Goal: Information Seeking & Learning: Learn about a topic

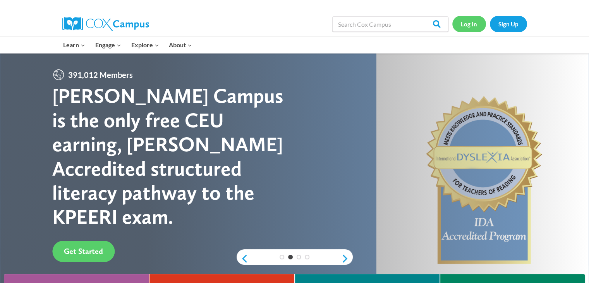
click at [473, 22] on link "Log In" at bounding box center [469, 24] width 34 height 16
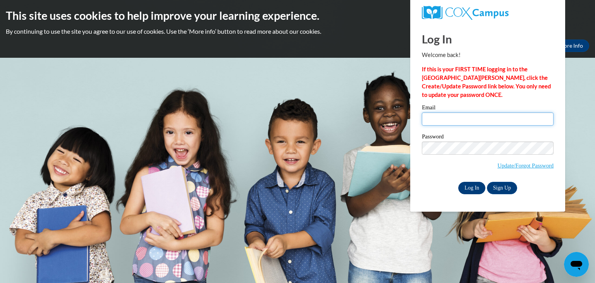
type input "[EMAIL_ADDRESS][DOMAIN_NAME]"
click at [472, 189] on input "Log In" at bounding box center [471, 188] width 27 height 12
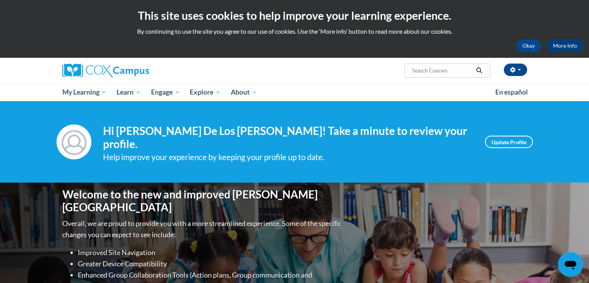
click at [445, 67] on input "Search..." at bounding box center [442, 70] width 62 height 9
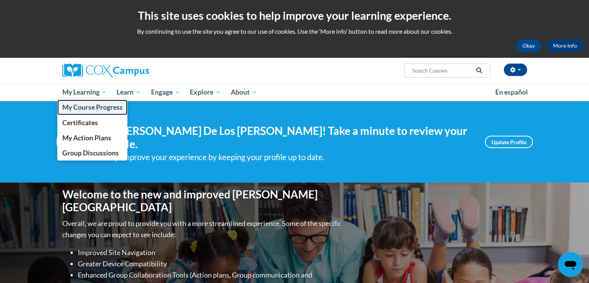
click at [98, 107] on span "My Course Progress" at bounding box center [92, 107] width 60 height 8
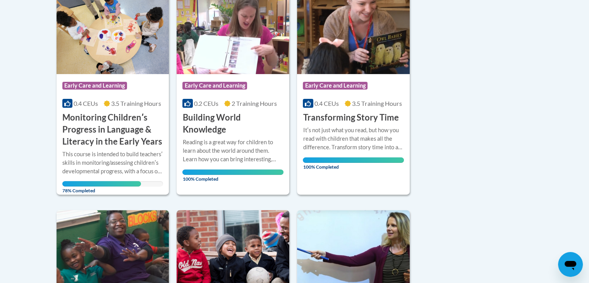
scroll to position [204, 0]
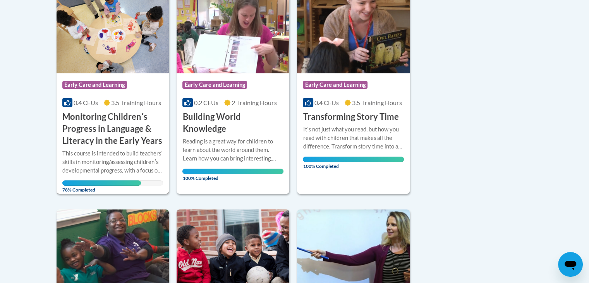
click at [129, 161] on div "This course is intended to build teachersʹ skills in monitoring/assessing child…" at bounding box center [112, 162] width 101 height 26
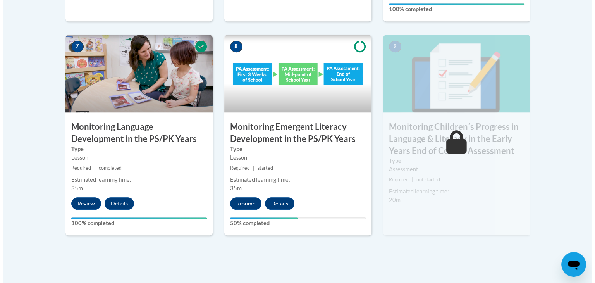
scroll to position [730, 0]
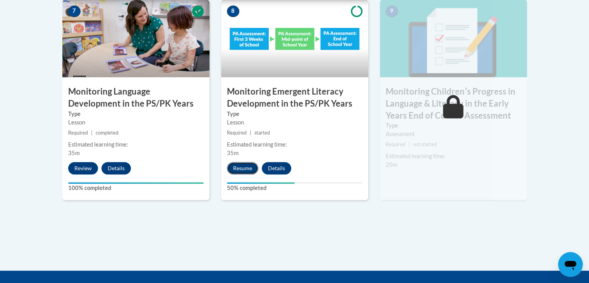
click at [234, 167] on button "Resume" at bounding box center [242, 168] width 31 height 12
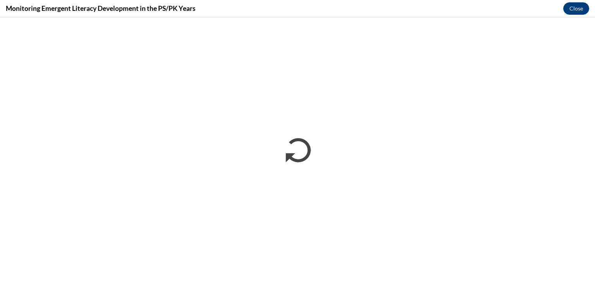
scroll to position [0, 0]
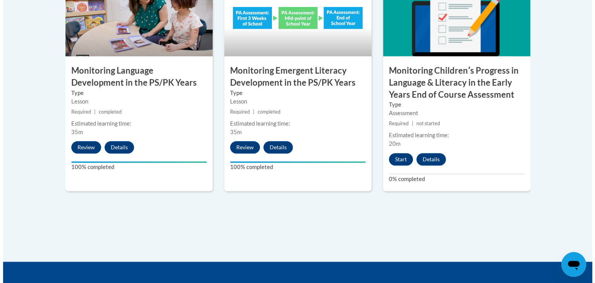
scroll to position [752, 0]
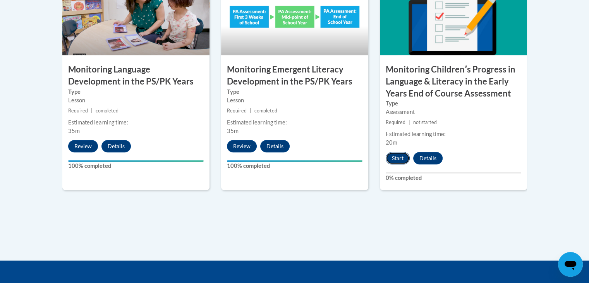
click at [395, 155] on button "Start" at bounding box center [398, 158] width 24 height 12
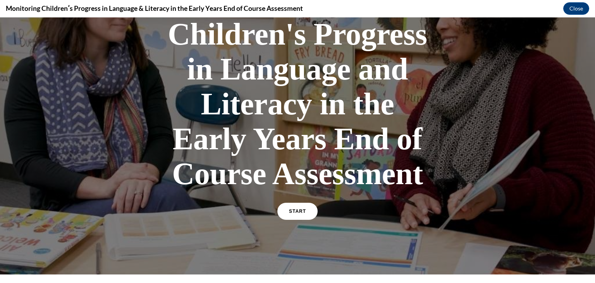
scroll to position [87, 0]
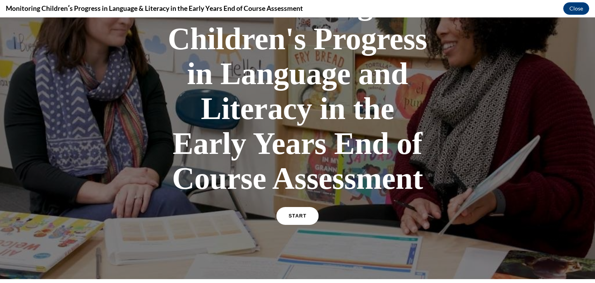
click at [289, 214] on span "START" at bounding box center [298, 216] width 18 height 6
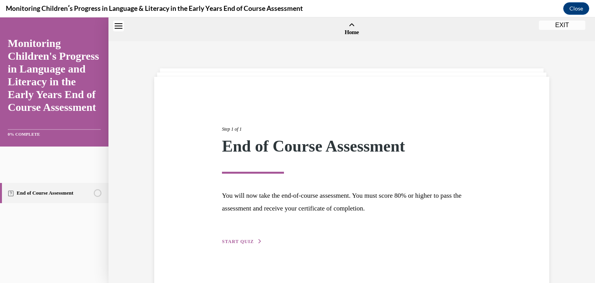
scroll to position [24, 0]
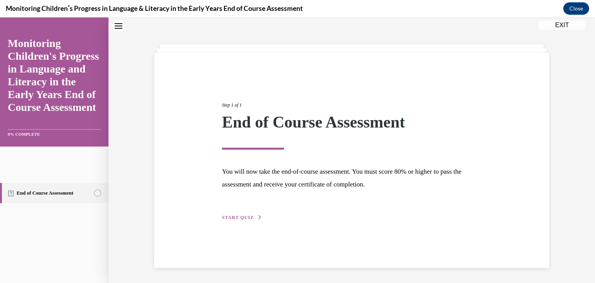
click at [245, 217] on span "START QUIZ" at bounding box center [238, 217] width 32 height 5
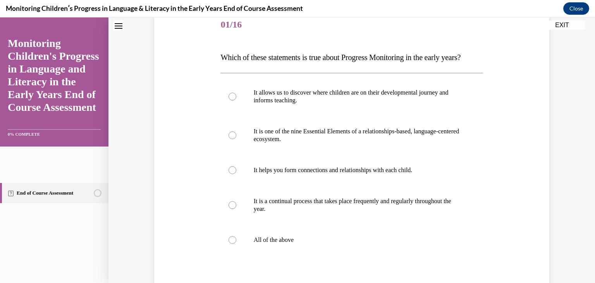
scroll to position [103, 0]
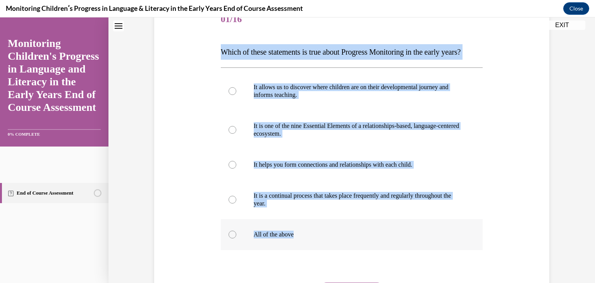
drag, startPoint x: 215, startPoint y: 46, endPoint x: 313, endPoint y: 255, distance: 230.9
click at [313, 256] on div "Question 01/16 Which of these statements is true about Progress Monitoring in t…" at bounding box center [352, 169] width 266 height 353
copy div "Which of these statements is true about Progress Monitoring in the early years?…"
click at [230, 238] on div at bounding box center [232, 234] width 8 height 8
click at [230, 238] on input "All of the above" at bounding box center [232, 234] width 8 height 8
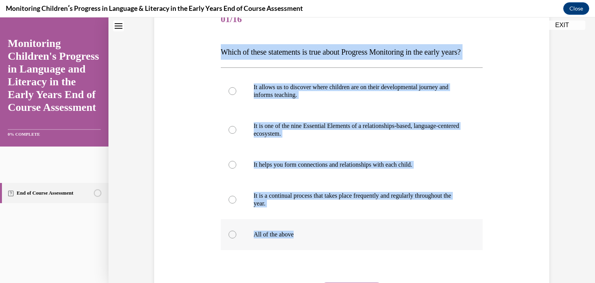
radio input "true"
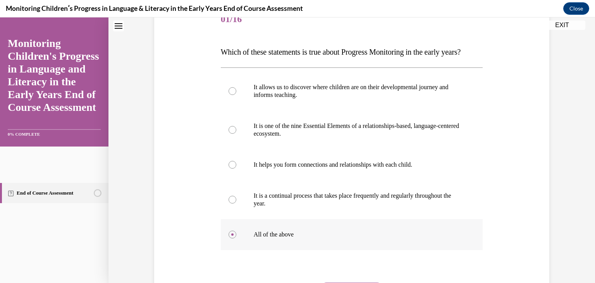
scroll to position [198, 0]
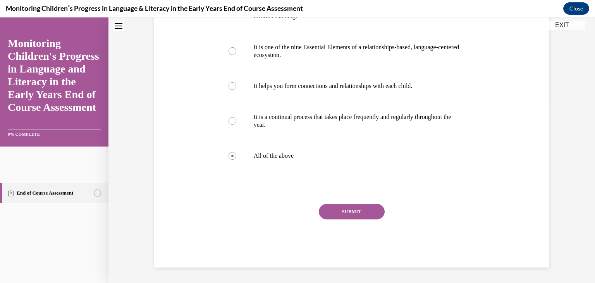
click at [353, 211] on button "SUBMIT" at bounding box center [352, 211] width 66 height 15
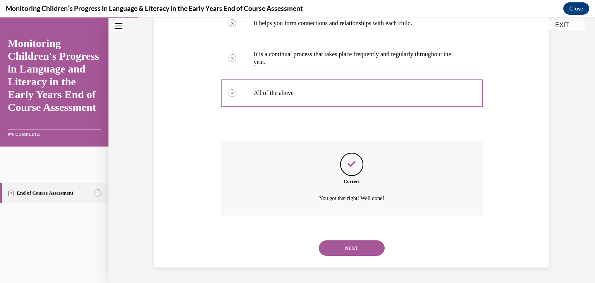
scroll to position [260, 0]
click at [350, 248] on button "NEXT" at bounding box center [352, 247] width 66 height 15
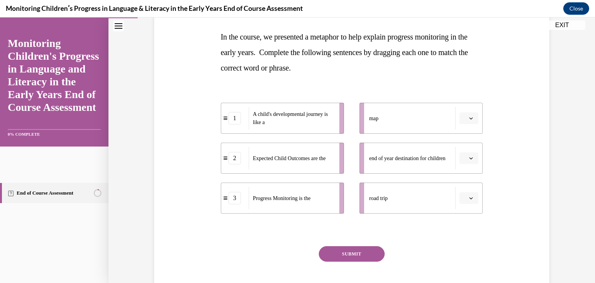
scroll to position [119, 0]
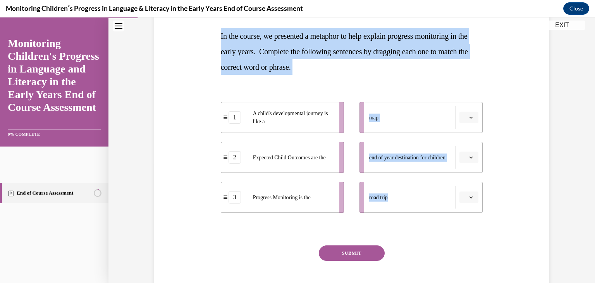
drag, startPoint x: 213, startPoint y: 28, endPoint x: 407, endPoint y: 224, distance: 276.0
click at [407, 224] on div "Question 02/16 In the course, we presented a metaphor to help explain progress …" at bounding box center [351, 137] width 399 height 344
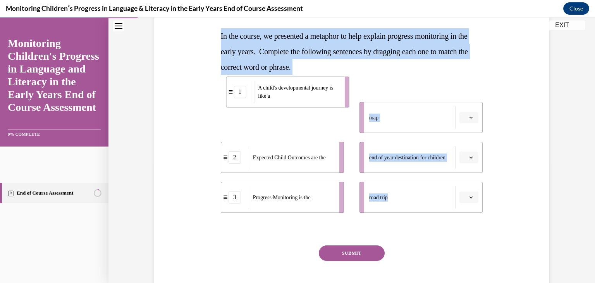
drag, startPoint x: 245, startPoint y: 116, endPoint x: 250, endPoint y: 91, distance: 26.1
click at [250, 91] on div "1" at bounding box center [239, 92] width 27 height 12
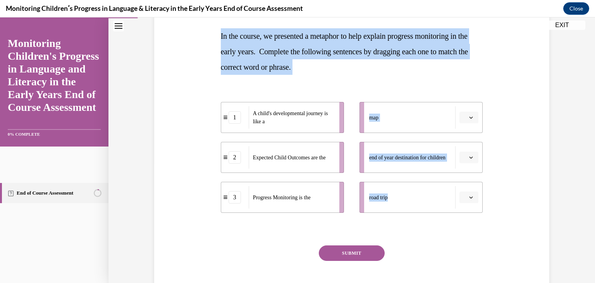
click at [177, 80] on div "Question 02/16 In the course, we presented a metaphor to help explain progress …" at bounding box center [351, 137] width 399 height 344
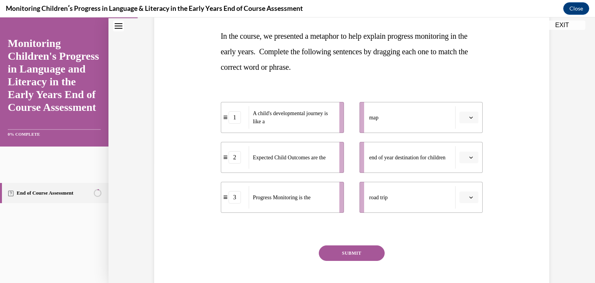
click at [210, 260] on div "Question 02/16 In the course, we presented a metaphor to help explain progress …" at bounding box center [351, 137] width 399 height 344
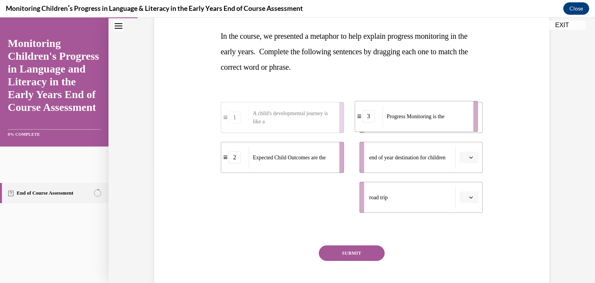
drag, startPoint x: 271, startPoint y: 202, endPoint x: 405, endPoint y: 121, distance: 156.5
click at [405, 121] on div "Progress Monitoring is the" at bounding box center [425, 116] width 86 height 22
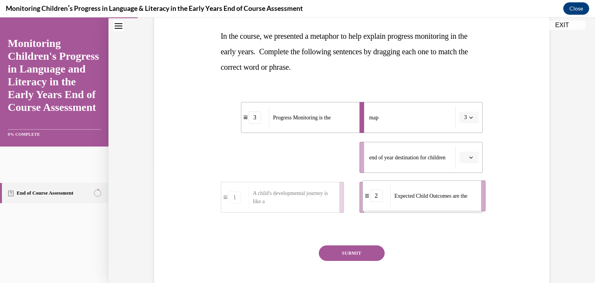
drag, startPoint x: 234, startPoint y: 165, endPoint x: 375, endPoint y: 203, distance: 146.2
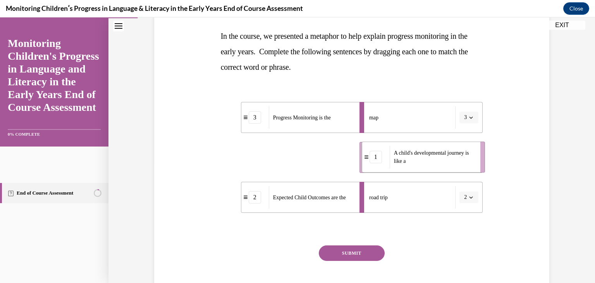
drag, startPoint x: 270, startPoint y: 169, endPoint x: 411, endPoint y: 168, distance: 141.0
click at [411, 168] on li "1 A child's developmental journey is like a" at bounding box center [423, 156] width 123 height 31
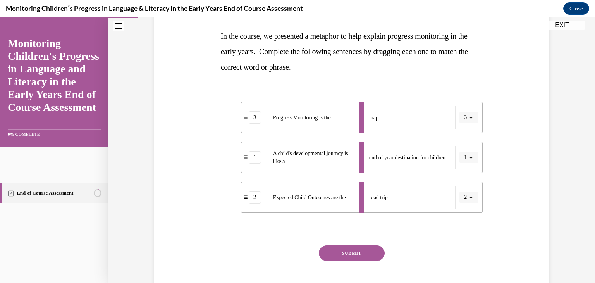
click at [337, 249] on button "SUBMIT" at bounding box center [352, 252] width 66 height 15
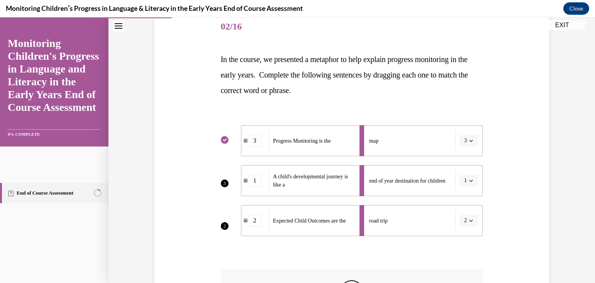
scroll to position [94, 0]
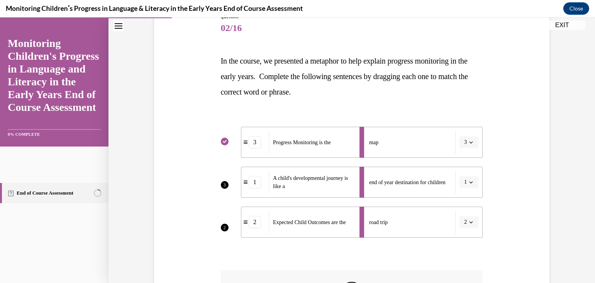
drag, startPoint x: 475, startPoint y: 224, endPoint x: 463, endPoint y: 230, distance: 13.2
click at [463, 230] on li "road trip 2" at bounding box center [420, 221] width 123 height 31
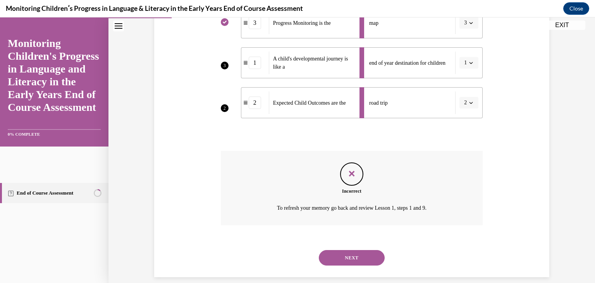
scroll to position [223, 0]
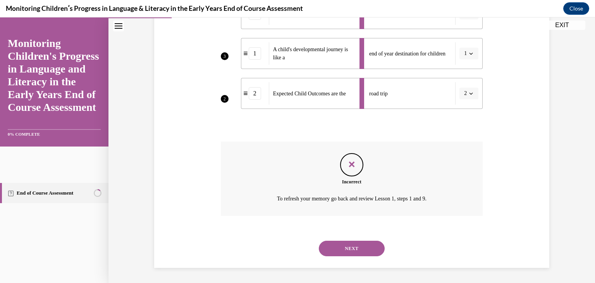
click at [362, 244] on button "NEXT" at bounding box center [352, 248] width 66 height 15
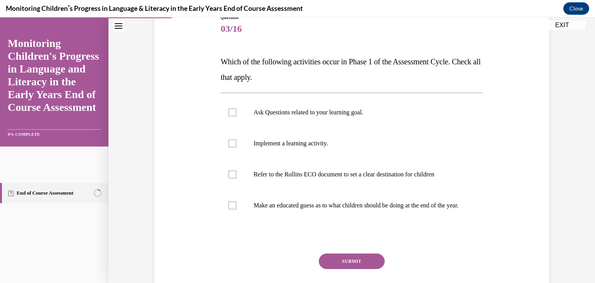
scroll to position [96, 0]
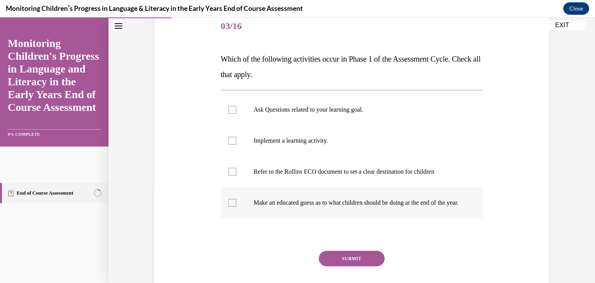
drag, startPoint x: 216, startPoint y: 58, endPoint x: 444, endPoint y: 218, distance: 278.8
click at [444, 218] on div "Question 03/16 Which of the following activities occur in Phase 1 of the Assess…" at bounding box center [352, 157] width 266 height 314
copy div "Which of the following activities occur in Phase 1 of the Assessment Cycle. Che…"
click at [223, 108] on label "Ask Questions related to your learning goal." at bounding box center [352, 109] width 262 height 31
click at [228, 108] on input "Ask Questions related to your learning goal." at bounding box center [232, 110] width 8 height 8
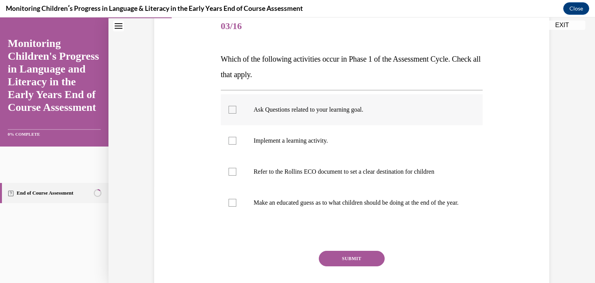
checkbox input "true"
drag, startPoint x: 226, startPoint y: 168, endPoint x: 226, endPoint y: 172, distance: 4.3
click at [228, 169] on div at bounding box center [232, 172] width 8 height 8
click at [228, 169] on input "Refer to the Rollins ECO document to set a clear destination for children" at bounding box center [232, 172] width 8 height 8
checkbox input "true"
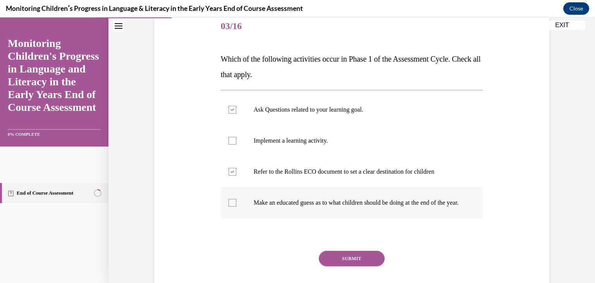
click at [231, 206] on div at bounding box center [232, 203] width 8 height 8
click at [231, 206] on input "Make an educated guess as to what children should be doing at the end of the ye…" at bounding box center [232, 203] width 8 height 8
checkbox input "true"
click at [346, 266] on button "SUBMIT" at bounding box center [352, 258] width 66 height 15
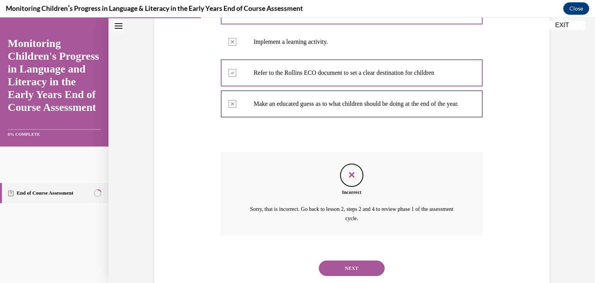
scroll to position [223, 0]
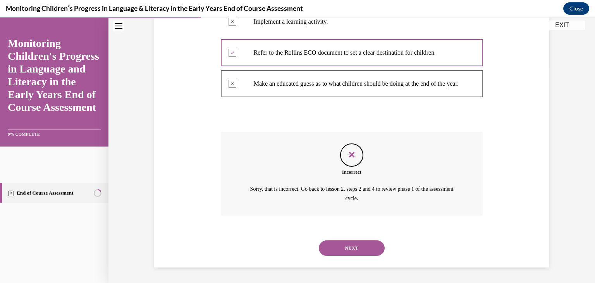
click at [360, 243] on button "NEXT" at bounding box center [352, 247] width 66 height 15
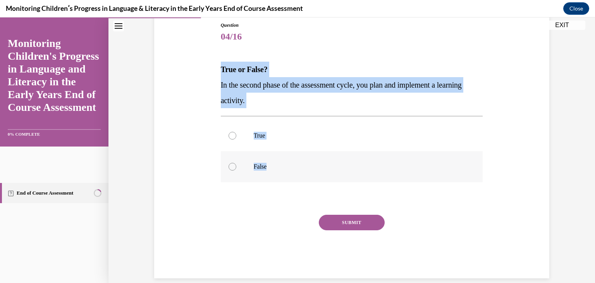
drag, startPoint x: 212, startPoint y: 67, endPoint x: 297, endPoint y: 175, distance: 137.6
click at [297, 175] on div "Question 04/16 True or False? In the second phase of the assessment cycle, you …" at bounding box center [351, 138] width 399 height 280
copy div "True or False? In the second phase of the assessment cycle, you plan and implem…"
click at [229, 137] on div at bounding box center [232, 136] width 8 height 8
click at [229, 137] on input "True" at bounding box center [232, 136] width 8 height 8
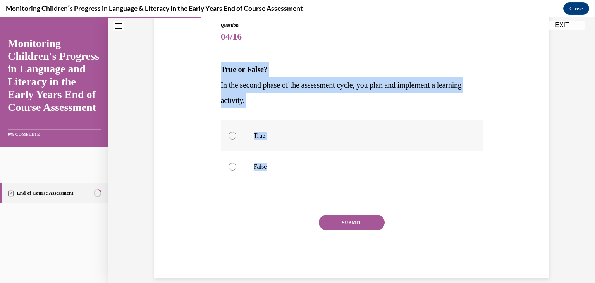
radio input "true"
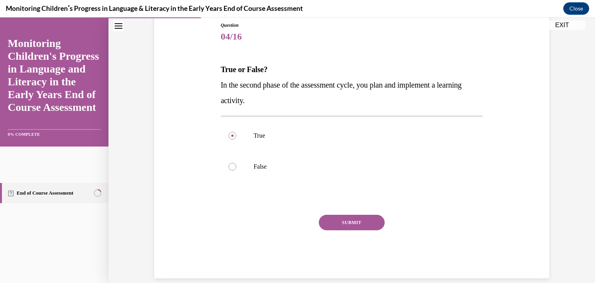
click at [360, 218] on button "SUBMIT" at bounding box center [352, 222] width 66 height 15
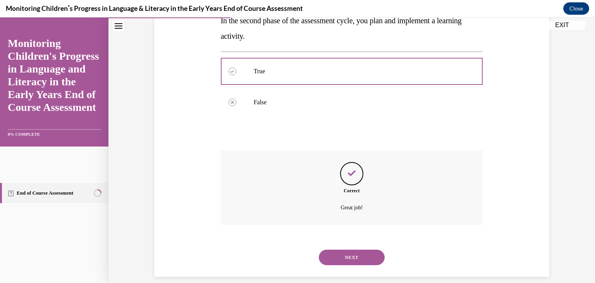
scroll to position [160, 0]
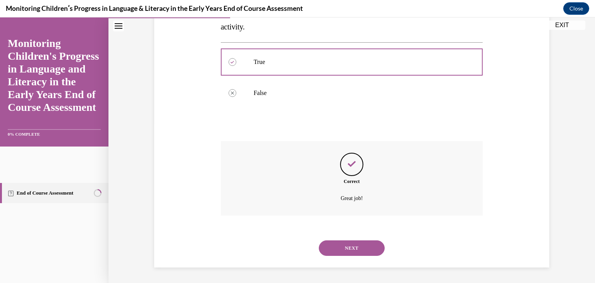
click at [352, 247] on button "NEXT" at bounding box center [352, 247] width 66 height 15
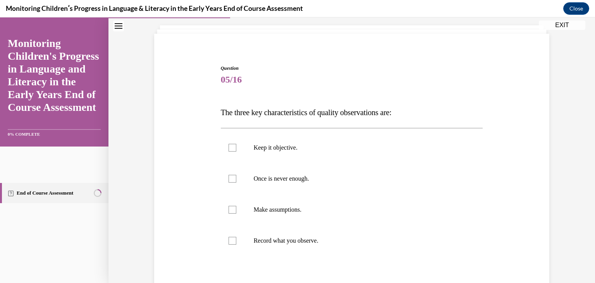
scroll to position [77, 0]
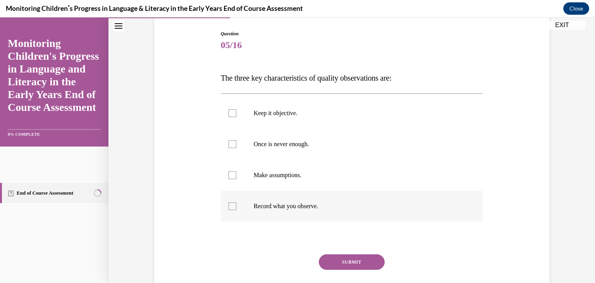
drag, startPoint x: 215, startPoint y: 73, endPoint x: 351, endPoint y: 213, distance: 195.0
click at [351, 213] on div "Question 05/16 The three key characteristics of quality observations are: Keep …" at bounding box center [352, 168] width 266 height 299
copy div "The three key characteristics of quality observations are: Keep it objective. O…"
drag, startPoint x: 227, startPoint y: 112, endPoint x: 229, endPoint y: 127, distance: 14.9
click at [228, 112] on div at bounding box center [232, 113] width 8 height 8
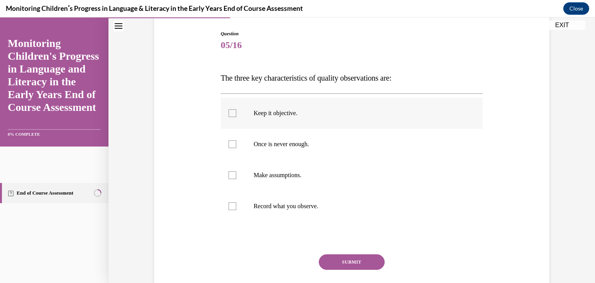
click at [228, 112] on input "Keep it objective." at bounding box center [232, 113] width 8 height 8
checkbox input "true"
click at [229, 144] on div at bounding box center [232, 144] width 8 height 8
click at [229, 144] on input "Once is never enough." at bounding box center [232, 144] width 8 height 8
checkbox input "true"
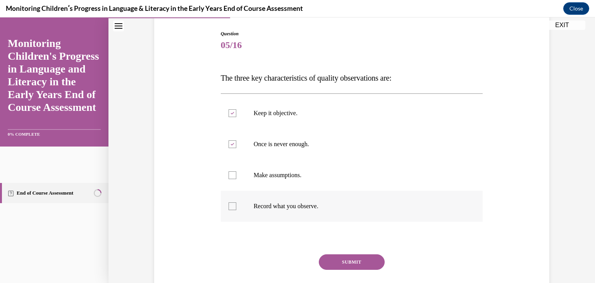
click at [229, 203] on div at bounding box center [232, 206] width 8 height 8
click at [229, 203] on input "Record what you observe." at bounding box center [232, 206] width 8 height 8
checkbox input "true"
click at [337, 258] on button "SUBMIT" at bounding box center [352, 261] width 66 height 15
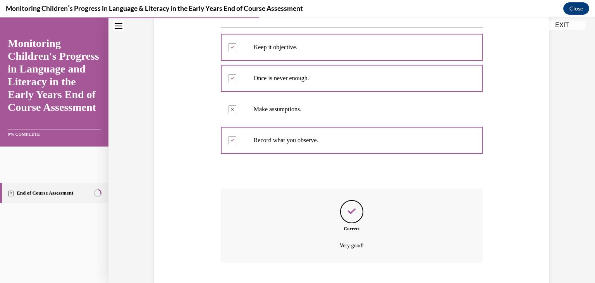
scroll to position [191, 0]
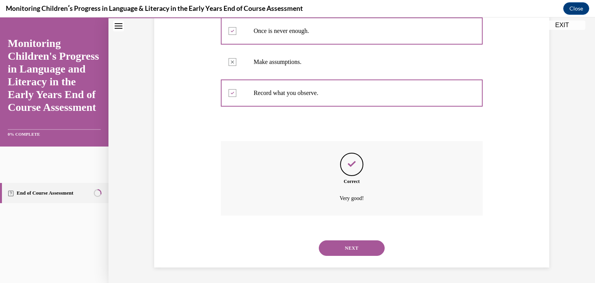
click at [365, 245] on button "NEXT" at bounding box center [352, 247] width 66 height 15
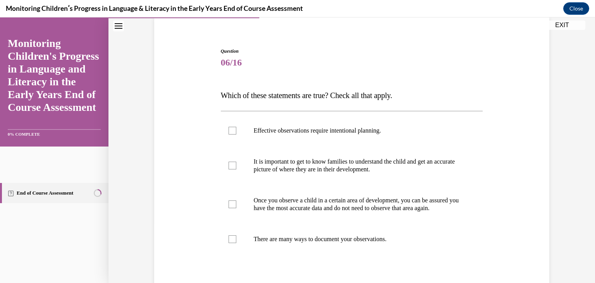
scroll to position [72, 0]
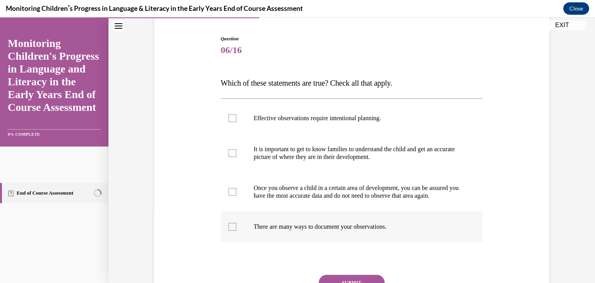
drag, startPoint x: 217, startPoint y: 82, endPoint x: 432, endPoint y: 244, distance: 269.2
click at [432, 244] on div "Question 06/16 Which of these statements are true? Check all that apply. Effect…" at bounding box center [352, 181] width 266 height 314
copy div "Which of these statements are true? Check all that apply. Effective observation…"
click at [230, 117] on div at bounding box center [232, 118] width 8 height 8
click at [230, 117] on input "Effective observations require intentional planning." at bounding box center [232, 118] width 8 height 8
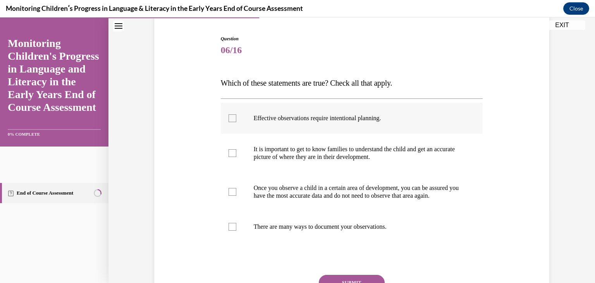
checkbox input "true"
click at [231, 150] on div at bounding box center [232, 153] width 8 height 8
click at [231, 150] on input "It is important to get to know families to understand the child and get an accu…" at bounding box center [232, 153] width 8 height 8
checkbox input "true"
click at [229, 230] on div at bounding box center [232, 227] width 8 height 8
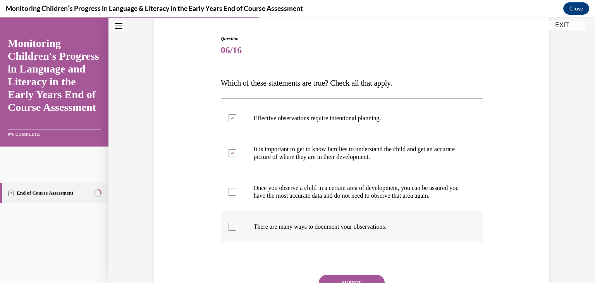
click at [229, 230] on input "There are many ways to document your observations." at bounding box center [232, 227] width 8 height 8
checkbox input "true"
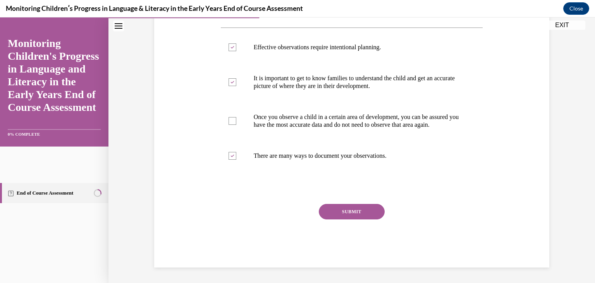
click at [361, 210] on button "SUBMIT" at bounding box center [352, 211] width 66 height 15
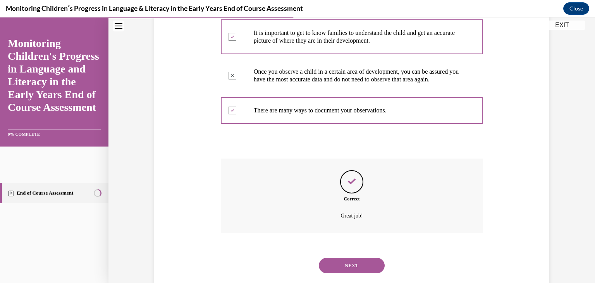
scroll to position [214, 0]
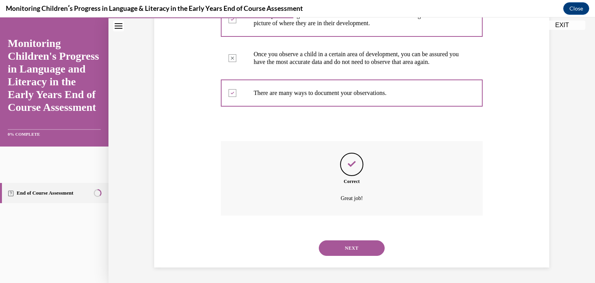
click at [356, 246] on button "NEXT" at bounding box center [352, 247] width 66 height 15
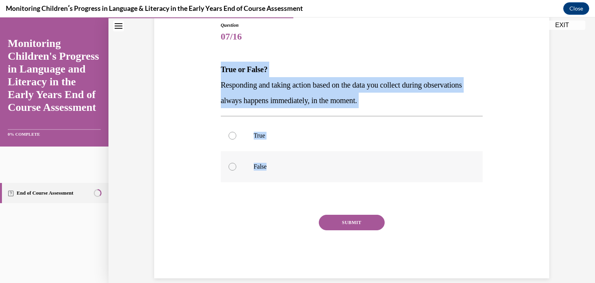
drag, startPoint x: 212, startPoint y: 65, endPoint x: 278, endPoint y: 170, distance: 123.2
click at [278, 170] on div "Question 07/16 True or False? Responding and taking action based on the data yo…" at bounding box center [351, 138] width 399 height 280
copy div "True or False? Responding and taking action based on the data you collect durin…"
click at [231, 167] on div at bounding box center [232, 167] width 8 height 8
click at [231, 167] on input "False" at bounding box center [232, 167] width 8 height 8
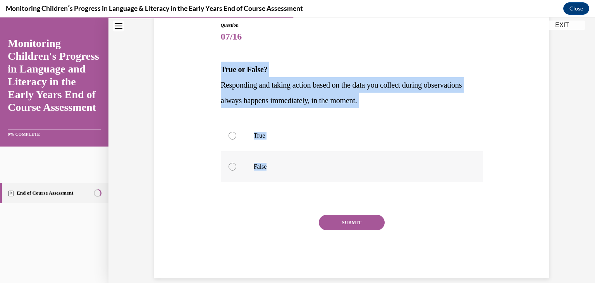
radio input "true"
click at [355, 223] on button "SUBMIT" at bounding box center [352, 222] width 66 height 15
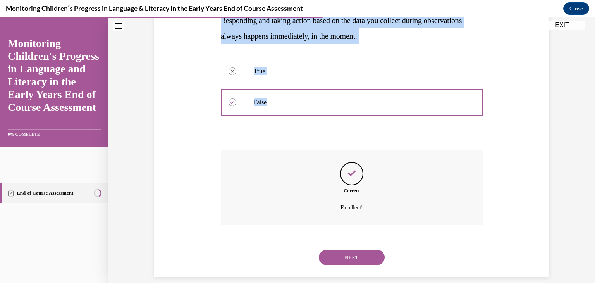
scroll to position [160, 0]
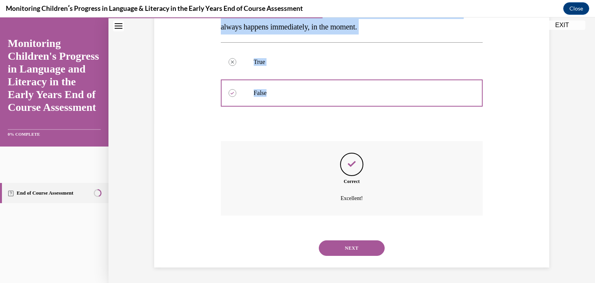
click at [352, 251] on button "NEXT" at bounding box center [352, 247] width 66 height 15
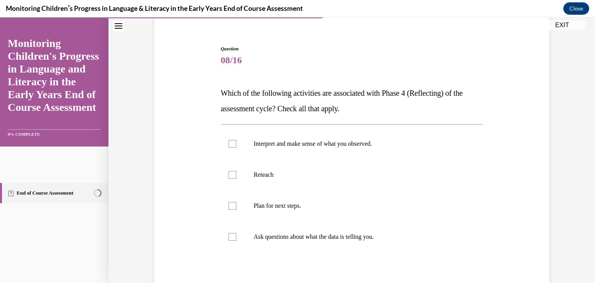
scroll to position [101, 0]
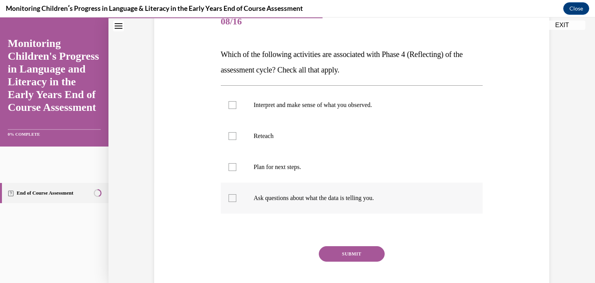
drag, startPoint x: 212, startPoint y: 50, endPoint x: 400, endPoint y: 211, distance: 247.7
click at [400, 211] on div "Question 08/16 Which of the following activities are associated with Phase 4 (R…" at bounding box center [351, 146] width 399 height 326
copy div "Which of the following activities are associated with Phase 4 (Reflecting) of t…"
click at [230, 103] on div at bounding box center [232, 105] width 8 height 8
click at [230, 103] on input "Interpret and make sense of what you observed." at bounding box center [232, 105] width 8 height 8
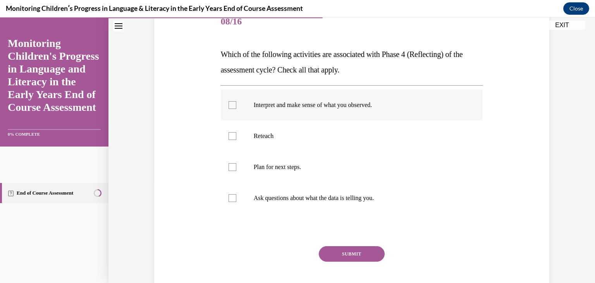
checkbox input "true"
drag, startPoint x: 227, startPoint y: 167, endPoint x: 228, endPoint y: 172, distance: 5.1
click at [228, 169] on div at bounding box center [232, 167] width 8 height 8
click at [228, 169] on input "Plan for next steps." at bounding box center [232, 167] width 8 height 8
checkbox input "true"
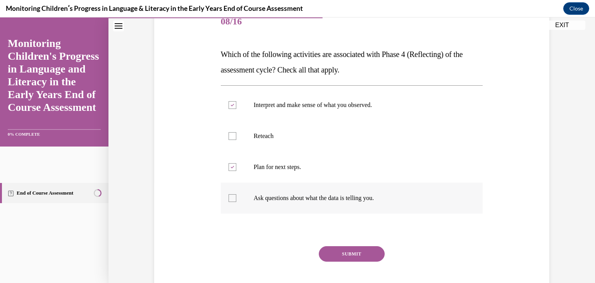
click at [231, 193] on label "Ask questions about what the data is telling you." at bounding box center [352, 197] width 262 height 31
click at [231, 194] on input "Ask questions about what the data is telling you." at bounding box center [232, 198] width 8 height 8
checkbox input "true"
click at [332, 252] on button "SUBMIT" at bounding box center [352, 253] width 66 height 15
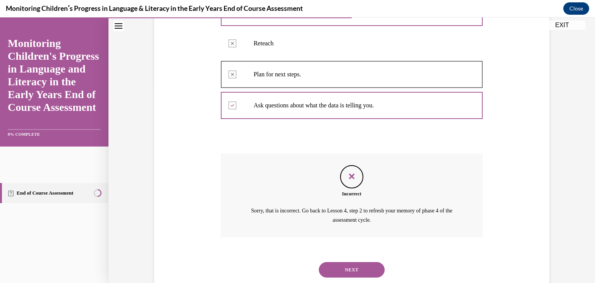
scroll to position [215, 0]
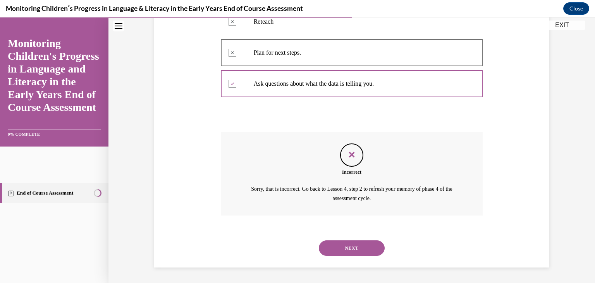
click at [341, 249] on button "NEXT" at bounding box center [352, 247] width 66 height 15
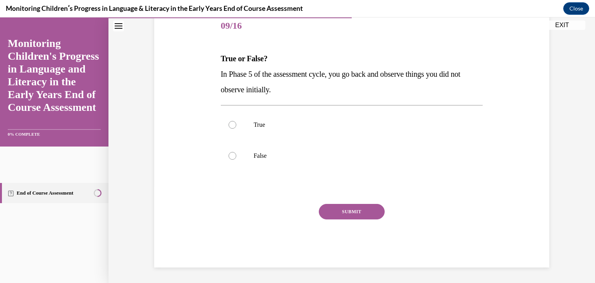
scroll to position [86, 0]
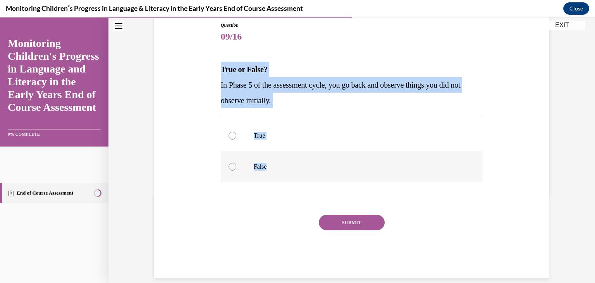
drag, startPoint x: 212, startPoint y: 69, endPoint x: 295, endPoint y: 174, distance: 133.5
click at [295, 174] on div "Question 09/16 True or False? In Phase 5 of the assessment cycle, you go back a…" at bounding box center [351, 138] width 399 height 280
copy div "True or False? In Phase 5 of the assessment cycle, you go back and observe thin…"
click at [228, 132] on div at bounding box center [232, 136] width 8 height 8
click at [228, 132] on input "True" at bounding box center [232, 136] width 8 height 8
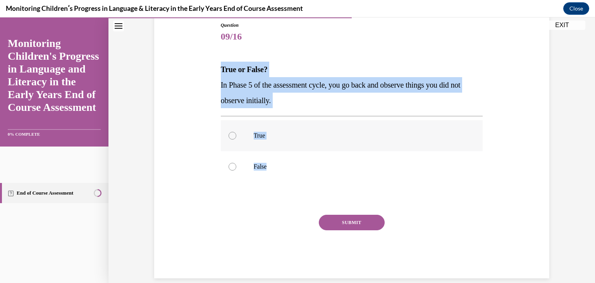
radio input "true"
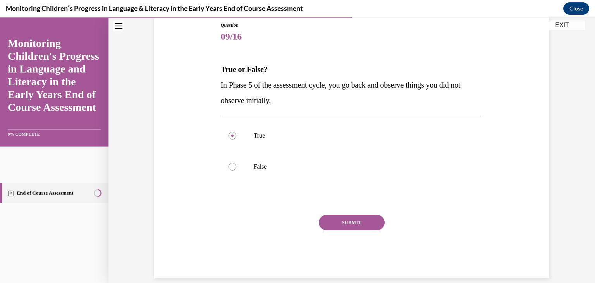
click at [335, 225] on button "SUBMIT" at bounding box center [352, 222] width 66 height 15
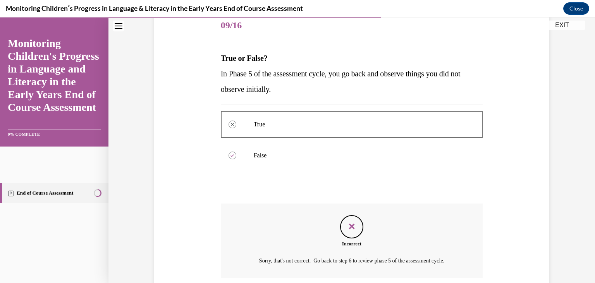
scroll to position [160, 0]
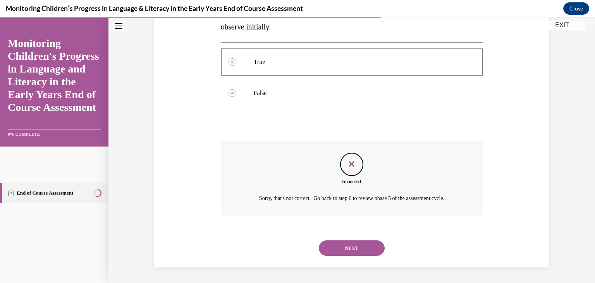
click at [352, 247] on button "NEXT" at bounding box center [352, 247] width 66 height 15
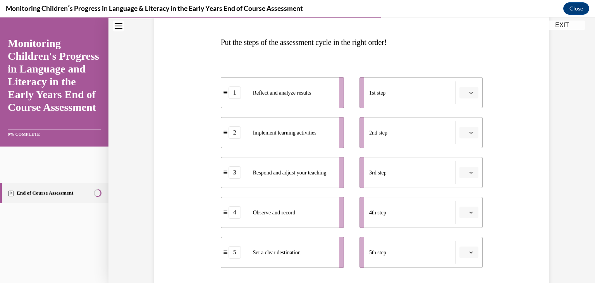
scroll to position [116, 0]
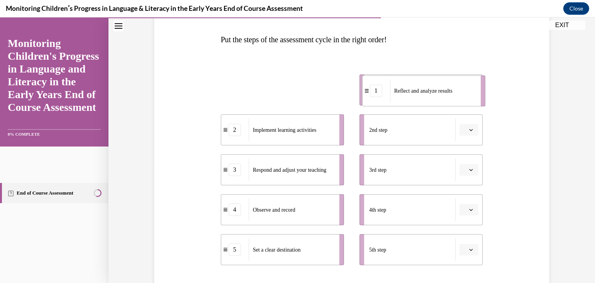
drag, startPoint x: 298, startPoint y: 88, endPoint x: 440, endPoint y: 89, distance: 141.4
click at [440, 89] on span "Reflect and analyze results" at bounding box center [423, 91] width 58 height 6
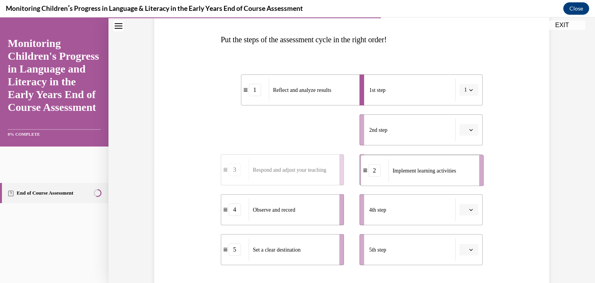
drag, startPoint x: 304, startPoint y: 132, endPoint x: 443, endPoint y: 173, distance: 145.3
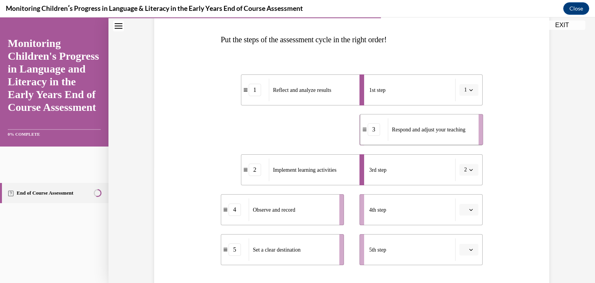
drag, startPoint x: 283, startPoint y: 129, endPoint x: 422, endPoint y: 129, distance: 139.0
click at [422, 129] on span "Respond and adjust your teaching" at bounding box center [429, 130] width 74 height 6
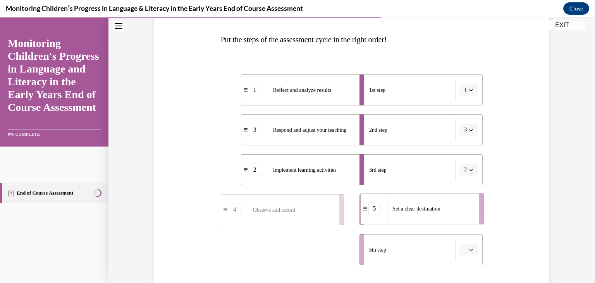
drag, startPoint x: 283, startPoint y: 253, endPoint x: 423, endPoint y: 213, distance: 145.6
click at [423, 213] on div "Set a clear destination" at bounding box center [431, 208] width 86 height 22
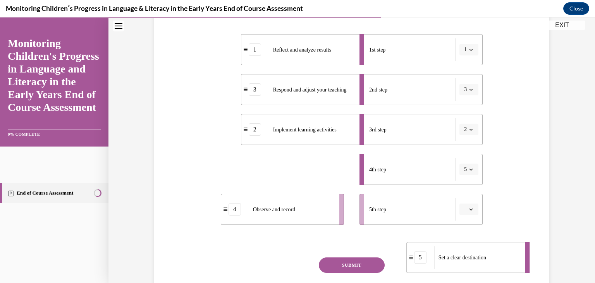
scroll to position [158, 0]
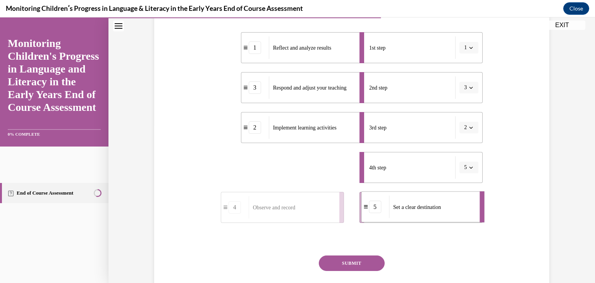
drag, startPoint x: 322, startPoint y: 212, endPoint x: 443, endPoint y: 208, distance: 120.5
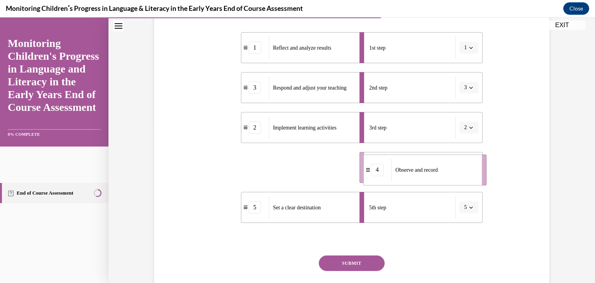
drag, startPoint x: 308, startPoint y: 168, endPoint x: 444, endPoint y: 166, distance: 135.9
click at [444, 166] on div "Observe and record" at bounding box center [434, 169] width 86 height 22
click at [350, 262] on button "SUBMIT" at bounding box center [352, 262] width 66 height 15
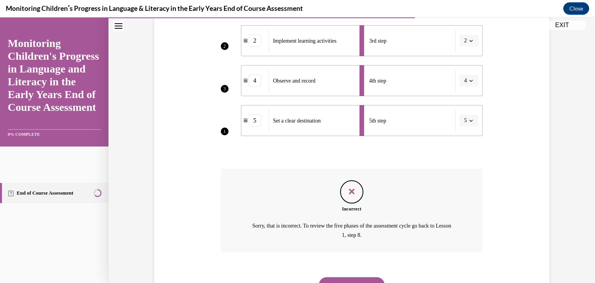
scroll to position [282, 0]
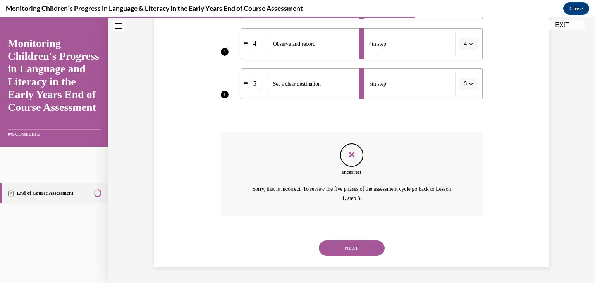
click at [361, 247] on button "NEXT" at bounding box center [352, 247] width 66 height 15
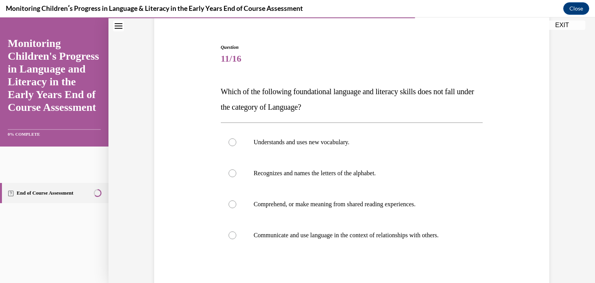
scroll to position [62, 0]
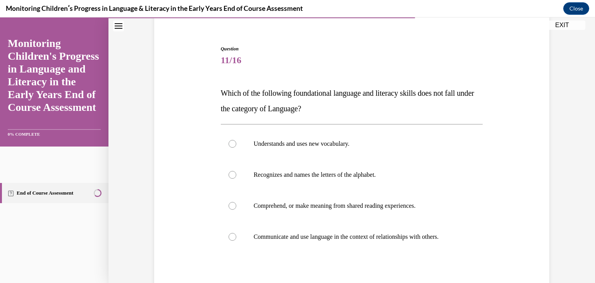
drag, startPoint x: 368, startPoint y: 297, endPoint x: 275, endPoint y: 301, distance: 93.4
drag, startPoint x: 275, startPoint y: 301, endPoint x: 538, endPoint y: 145, distance: 305.4
click at [538, 145] on div "Question 11/16 Which of the following foundational language and literacy skills…" at bounding box center [351, 185] width 399 height 326
drag, startPoint x: 217, startPoint y: 93, endPoint x: 508, endPoint y: 225, distance: 319.8
click at [508, 225] on div "Question 11/16 Which of the following foundational language and literacy skills…" at bounding box center [351, 185] width 399 height 326
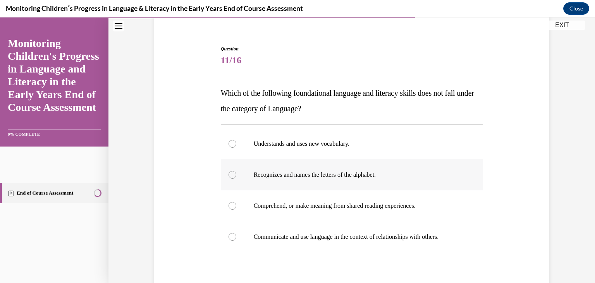
copy div "Which of the following foundational language and literacy skills does not fall …"
click at [228, 171] on div at bounding box center [232, 175] width 8 height 8
click at [228, 171] on input "Recognizes and names the letters of the alphabet." at bounding box center [232, 175] width 8 height 8
radio input "true"
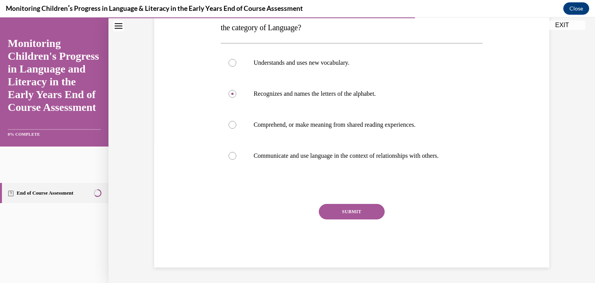
click at [369, 210] on button "SUBMIT" at bounding box center [352, 211] width 66 height 15
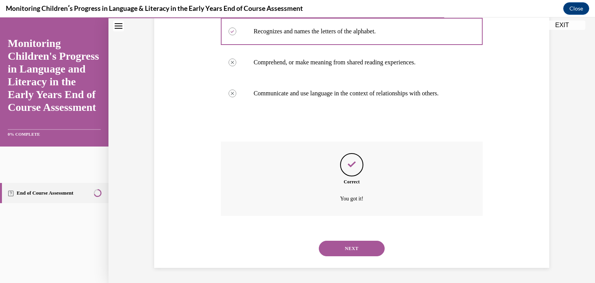
scroll to position [206, 0]
click at [367, 251] on button "NEXT" at bounding box center [352, 247] width 66 height 15
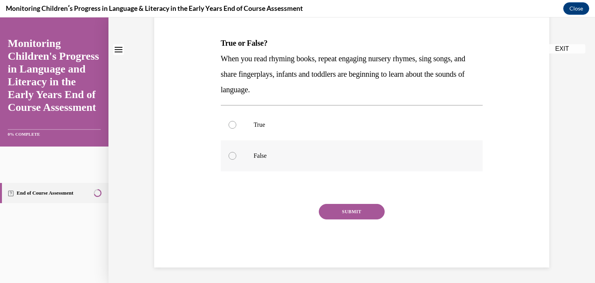
scroll to position [0, 0]
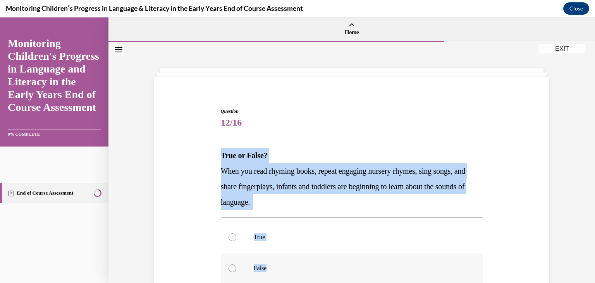
drag, startPoint x: 218, startPoint y: 162, endPoint x: 281, endPoint y: 270, distance: 124.3
click at [280, 270] on div "Question 12/16 True or False? When you read rhyming books, repeat engaging nurs…" at bounding box center [351, 231] width 399 height 295
copy div "True or False? When you read rhyming books, repeat engaging nursery rhymes, sin…"
click at [232, 236] on div at bounding box center [232, 237] width 8 height 8
click at [232, 236] on input "True" at bounding box center [232, 237] width 8 height 8
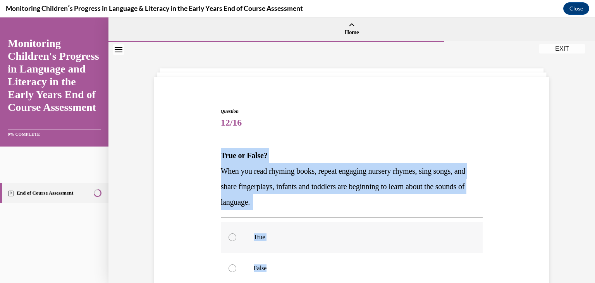
radio input "true"
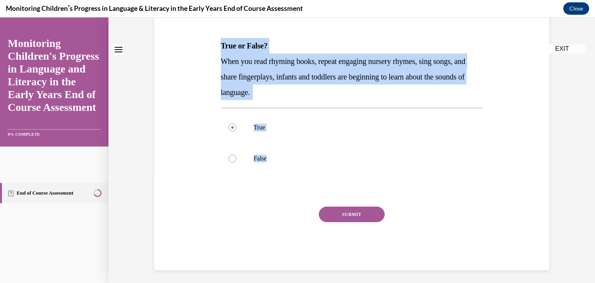
scroll to position [112, 0]
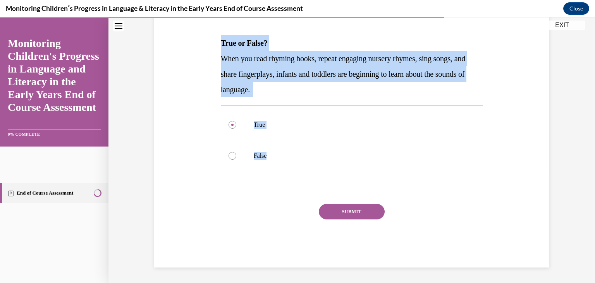
click at [337, 212] on button "SUBMIT" at bounding box center [352, 211] width 66 height 15
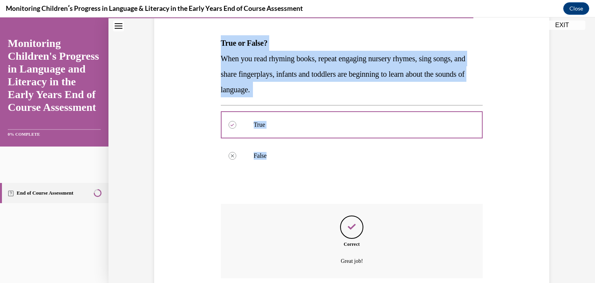
scroll to position [175, 0]
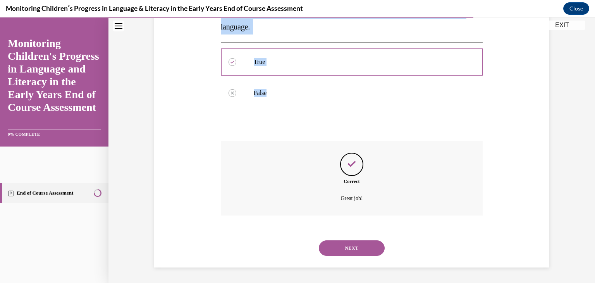
click at [362, 250] on button "NEXT" at bounding box center [352, 247] width 66 height 15
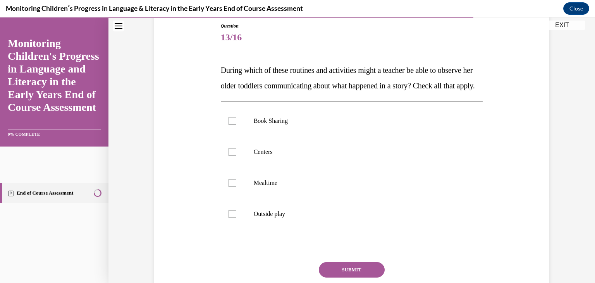
scroll to position [85, 0]
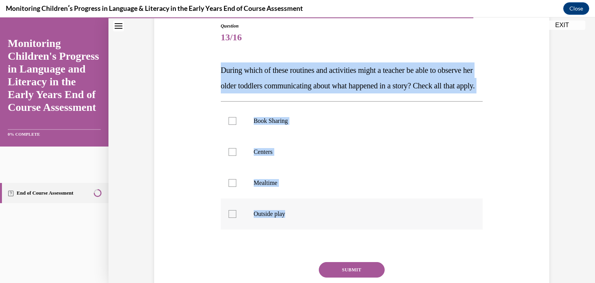
drag, startPoint x: 214, startPoint y: 67, endPoint x: 325, endPoint y: 231, distance: 198.5
click at [325, 234] on div "Question 13/16 During which of these routines and activities might a teacher be…" at bounding box center [351, 162] width 399 height 326
click at [228, 125] on div at bounding box center [232, 121] width 8 height 8
click at [228, 125] on input "Book Sharing" at bounding box center [232, 121] width 8 height 8
checkbox input "true"
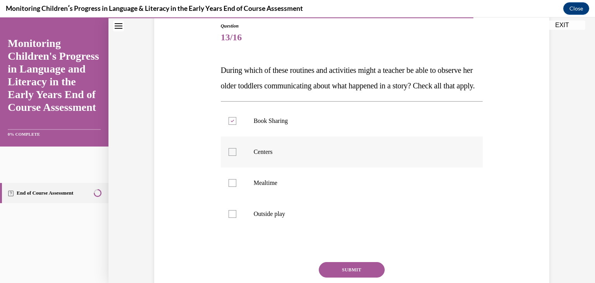
click at [230, 156] on div at bounding box center [232, 152] width 8 height 8
click at [230, 156] on input "Centers" at bounding box center [232, 152] width 8 height 8
checkbox input "true"
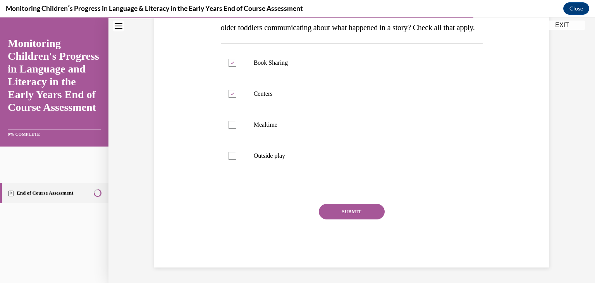
scroll to position [159, 0]
click at [342, 215] on button "SUBMIT" at bounding box center [352, 211] width 66 height 15
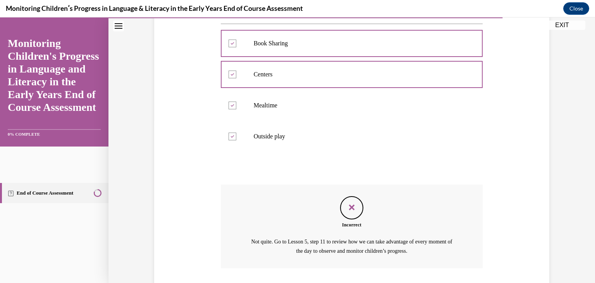
scroll to position [231, 0]
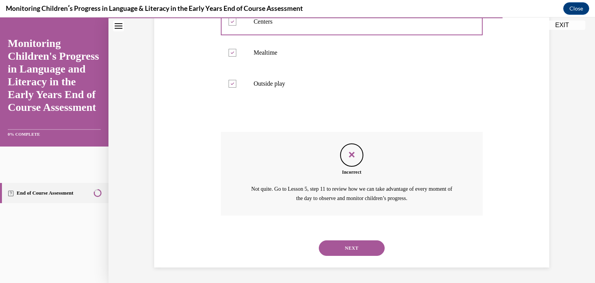
click at [356, 244] on button "NEXT" at bounding box center [352, 247] width 66 height 15
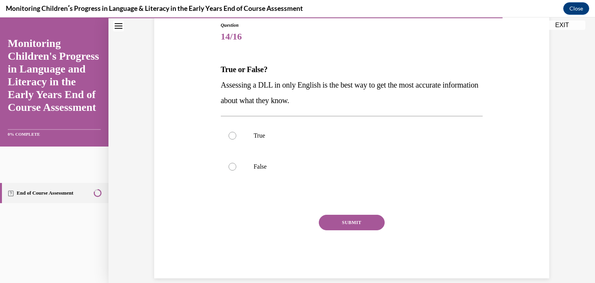
click at [214, 65] on div "Question 14/16 True or False? Assessing a DLL in only English is the best way t…" at bounding box center [351, 138] width 399 height 280
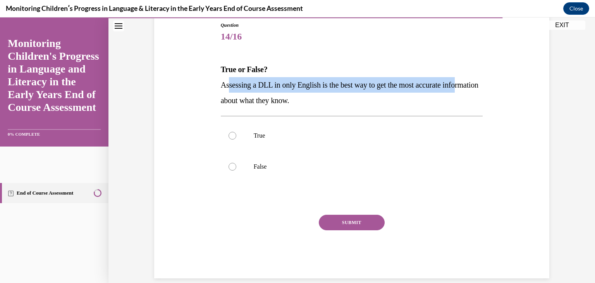
drag, startPoint x: 229, startPoint y: 95, endPoint x: 232, endPoint y: 99, distance: 4.9
click at [232, 99] on span "Assessing a DLL in only English is the best way to get the most accurate inform…" at bounding box center [350, 93] width 258 height 24
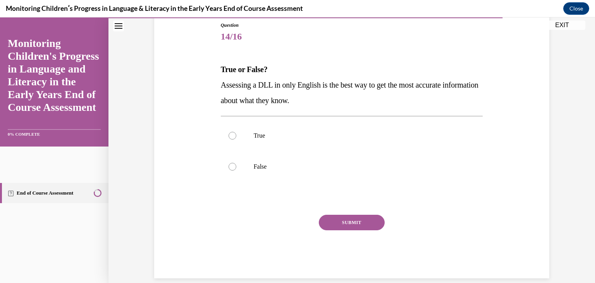
click at [205, 72] on div "Question 14/16 True or False? Assessing a DLL in only English is the best way t…" at bounding box center [351, 138] width 399 height 280
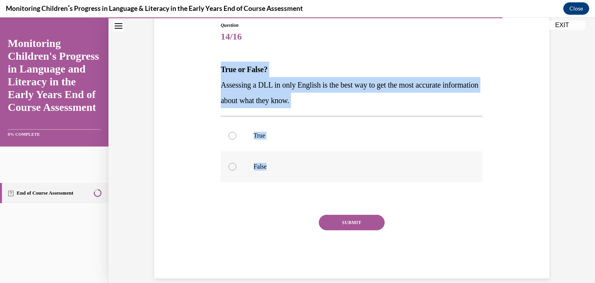
drag, startPoint x: 216, startPoint y: 63, endPoint x: 277, endPoint y: 174, distance: 126.7
click at [277, 174] on div "Question 14/16 True or False? Assessing a DLL in only English is the best way t…" at bounding box center [352, 144] width 266 height 268
click at [230, 165] on div at bounding box center [232, 167] width 8 height 8
click at [230, 165] on input "False" at bounding box center [232, 167] width 8 height 8
radio input "true"
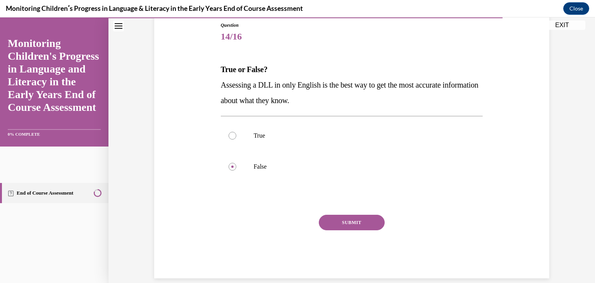
click at [355, 222] on button "SUBMIT" at bounding box center [352, 222] width 66 height 15
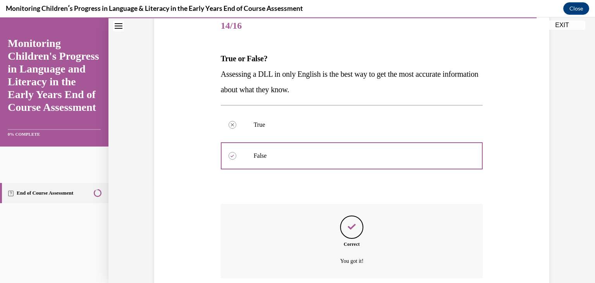
scroll to position [160, 0]
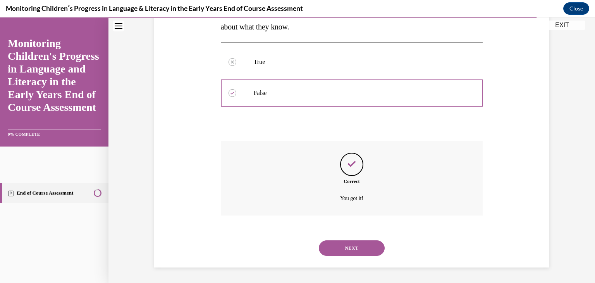
click at [353, 244] on button "NEXT" at bounding box center [352, 247] width 66 height 15
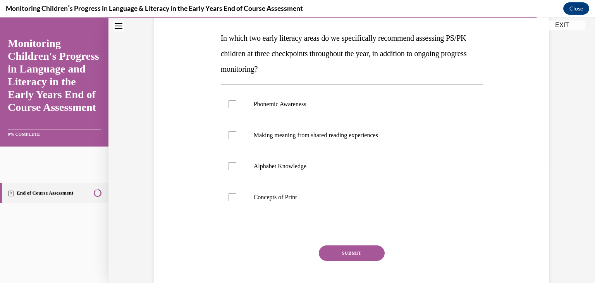
scroll to position [113, 0]
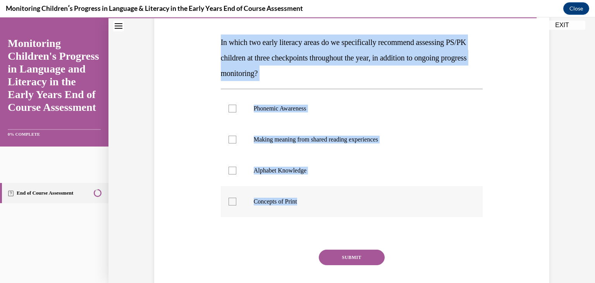
drag, startPoint x: 215, startPoint y: 41, endPoint x: 333, endPoint y: 197, distance: 195.6
click at [333, 197] on div "Question 15/16 In which two early literacy areas do we specifically recommend a…" at bounding box center [352, 148] width 266 height 330
click at [228, 169] on div at bounding box center [232, 171] width 8 height 8
click at [228, 169] on input "Alphabet Knowledge" at bounding box center [232, 171] width 8 height 8
checkbox input "true"
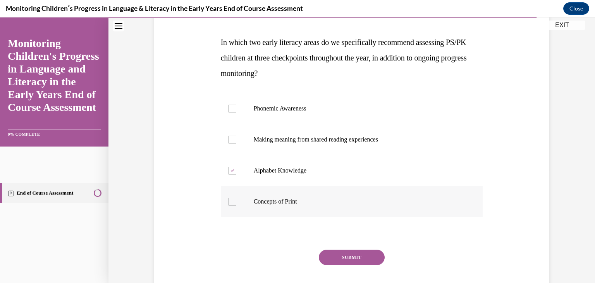
click at [232, 203] on div at bounding box center [232, 202] width 8 height 8
click at [232, 203] on input "Concepts of Print" at bounding box center [232, 202] width 8 height 8
checkbox input "true"
click at [340, 253] on button "SUBMIT" at bounding box center [352, 256] width 66 height 15
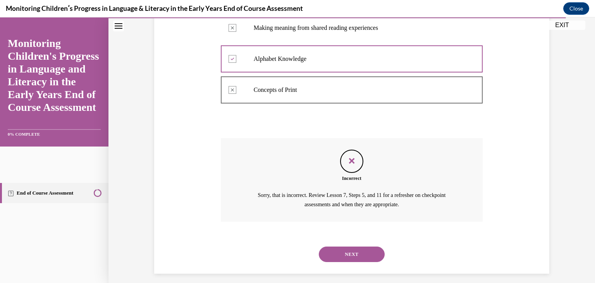
scroll to position [231, 0]
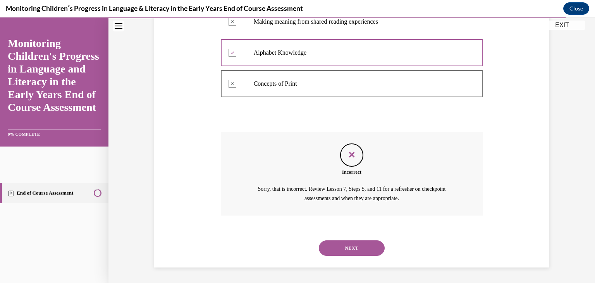
click at [353, 249] on button "NEXT" at bounding box center [352, 247] width 66 height 15
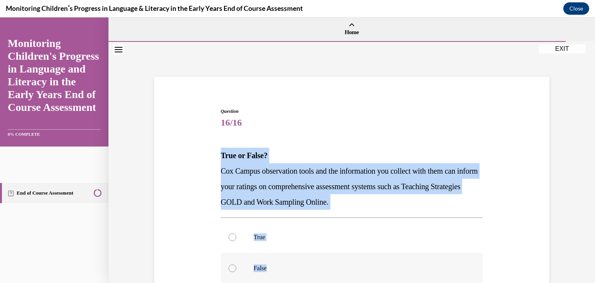
drag, startPoint x: 212, startPoint y: 150, endPoint x: 280, endPoint y: 259, distance: 128.1
click at [280, 259] on div "Question 16/16 True or False? Cox Campus observation tools and the information …" at bounding box center [351, 231] width 399 height 295
click at [232, 238] on div at bounding box center [232, 237] width 8 height 8
click at [232, 238] on input "True" at bounding box center [232, 237] width 8 height 8
radio input "true"
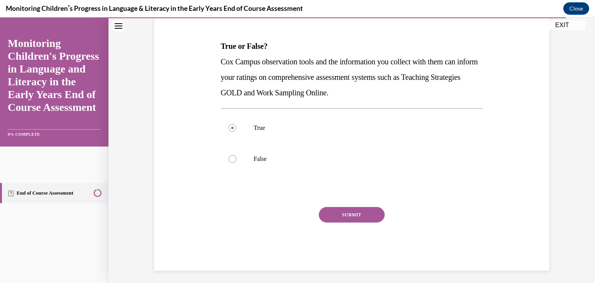
scroll to position [112, 0]
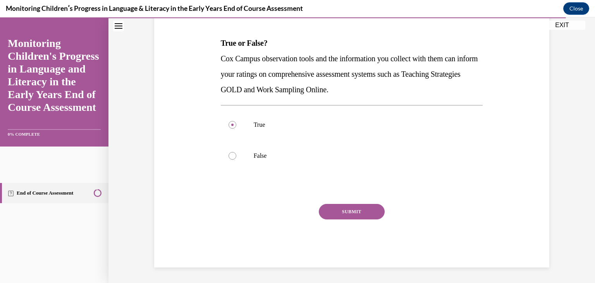
click at [351, 215] on button "SUBMIT" at bounding box center [352, 211] width 66 height 15
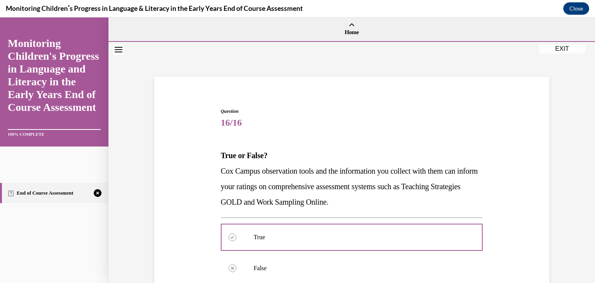
scroll to position [175, 0]
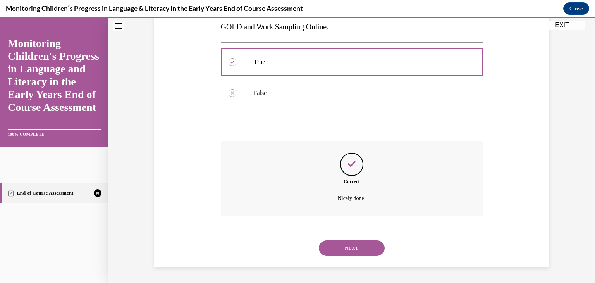
click at [356, 248] on button "NEXT" at bounding box center [352, 247] width 66 height 15
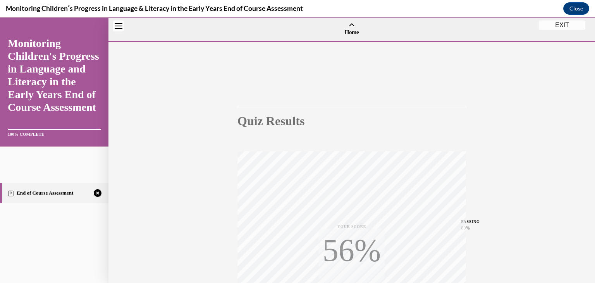
scroll to position [132, 0]
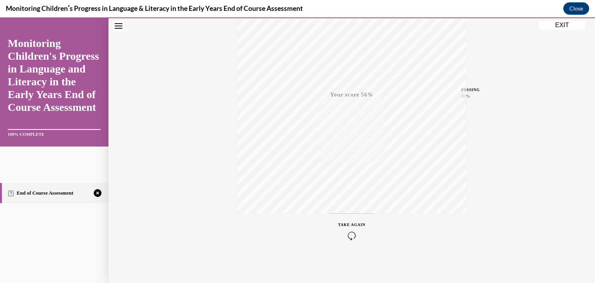
click at [347, 231] on icon "button" at bounding box center [351, 235] width 27 height 9
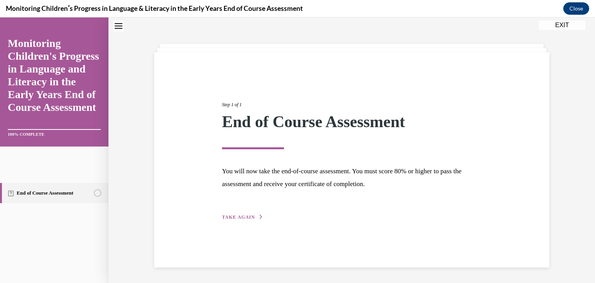
scroll to position [24, 0]
click at [253, 216] on button "TAKE AGAIN" at bounding box center [242, 216] width 41 height 7
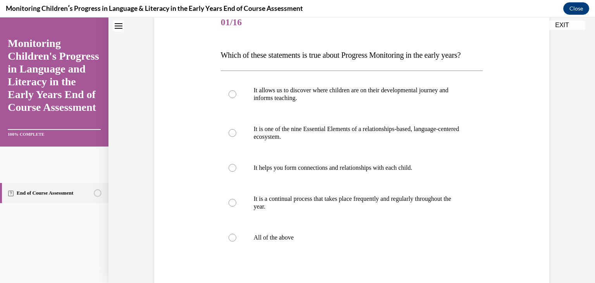
scroll to position [101, 0]
click at [231, 241] on div at bounding box center [232, 237] width 8 height 8
click at [231, 241] on input "All of the above" at bounding box center [232, 237] width 8 height 8
radio input "true"
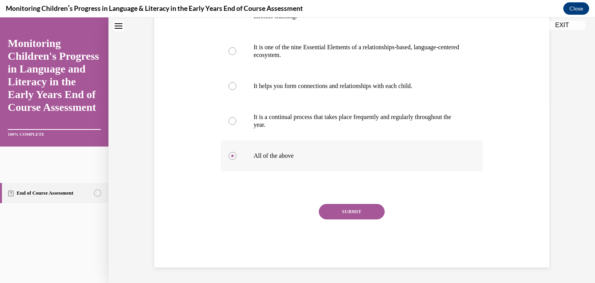
scroll to position [198, 0]
click at [350, 209] on button "SUBMIT" at bounding box center [352, 211] width 66 height 15
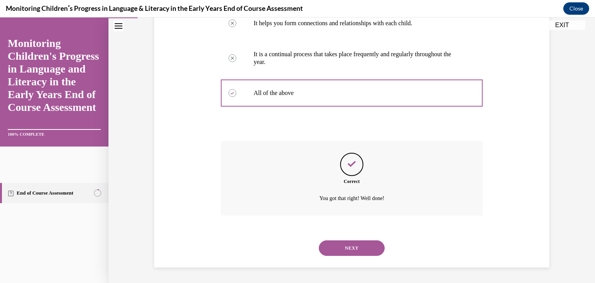
scroll to position [260, 0]
click at [342, 246] on button "NEXT" at bounding box center [352, 247] width 66 height 15
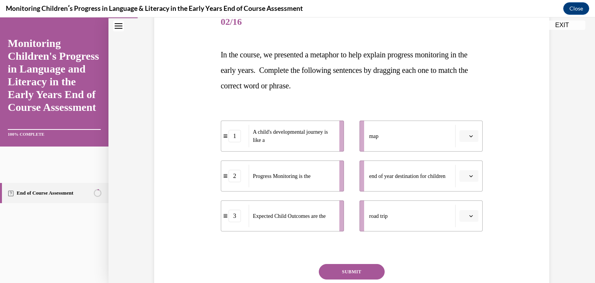
scroll to position [105, 0]
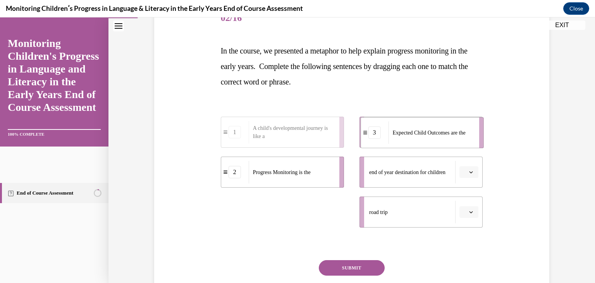
drag, startPoint x: 276, startPoint y: 215, endPoint x: 416, endPoint y: 135, distance: 160.8
click at [416, 135] on span "Expected Child Outcomes are the" at bounding box center [428, 133] width 73 height 8
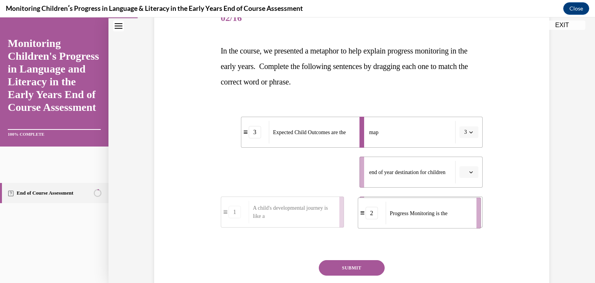
drag, startPoint x: 301, startPoint y: 171, endPoint x: 438, endPoint y: 211, distance: 142.9
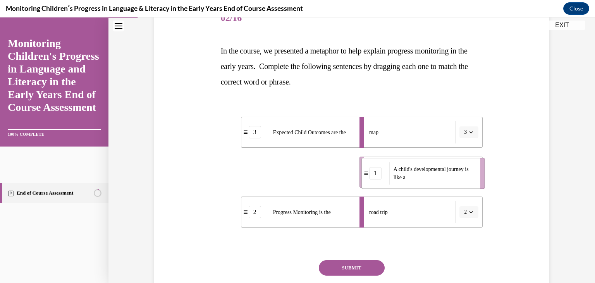
drag, startPoint x: 308, startPoint y: 179, endPoint x: 448, endPoint y: 180, distance: 140.6
click at [448, 180] on span "A child's developmental journey is like a" at bounding box center [433, 173] width 81 height 16
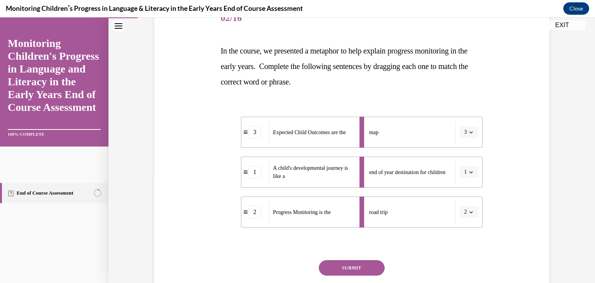
click at [349, 264] on button "SUBMIT" at bounding box center [352, 267] width 66 height 15
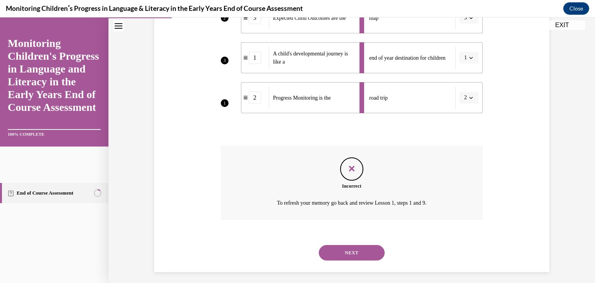
scroll to position [223, 0]
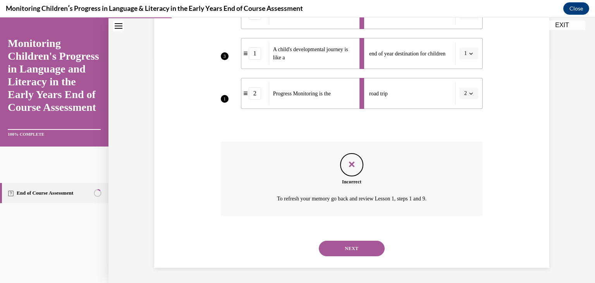
click at [359, 245] on button "NEXT" at bounding box center [352, 248] width 66 height 15
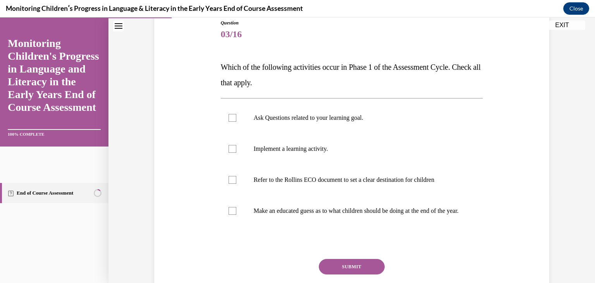
scroll to position [84, 0]
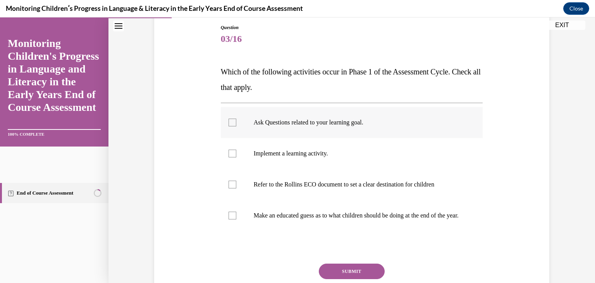
click at [230, 120] on div at bounding box center [232, 123] width 8 height 8
click at [230, 120] on input "Ask Questions related to your learning goal." at bounding box center [232, 123] width 8 height 8
checkbox input "true"
click at [229, 182] on div at bounding box center [232, 184] width 8 height 8
click at [229, 182] on input "Refer to the Rollins ECO document to set a clear destination for children" at bounding box center [232, 184] width 8 height 8
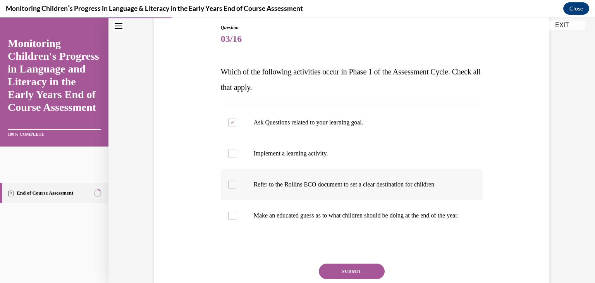
checkbox input "true"
click at [352, 270] on div "Question 03/16 Which of the following activities occur in Phase 1 of the Assess…" at bounding box center [352, 175] width 262 height 303
click at [352, 273] on button "SUBMIT" at bounding box center [352, 270] width 66 height 15
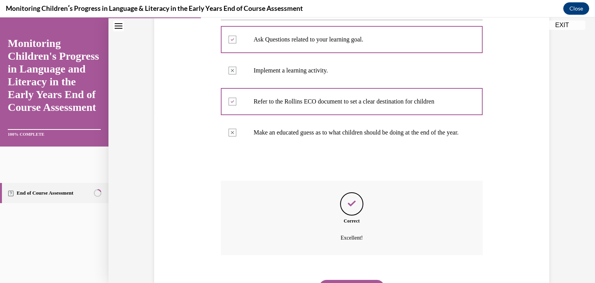
scroll to position [214, 0]
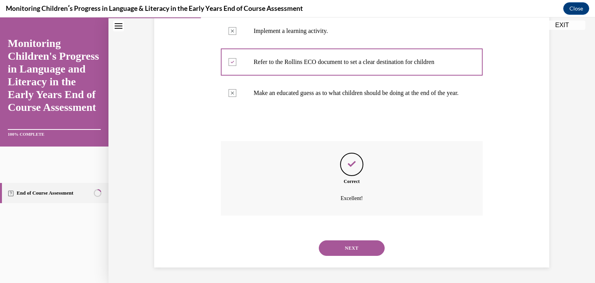
click at [352, 246] on button "NEXT" at bounding box center [352, 247] width 66 height 15
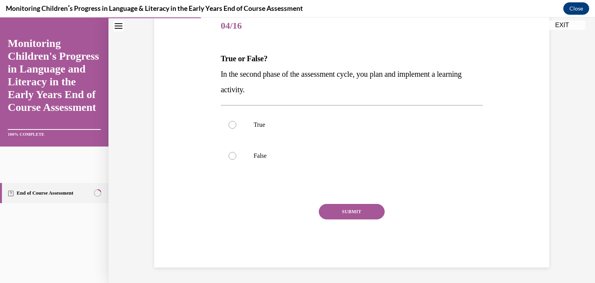
scroll to position [86, 0]
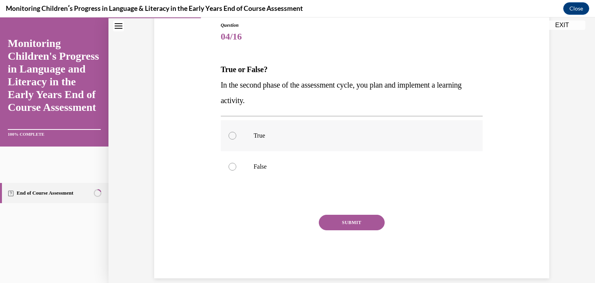
click at [228, 132] on div at bounding box center [232, 136] width 8 height 8
click at [228, 132] on input "True" at bounding box center [232, 136] width 8 height 8
radio input "true"
click at [345, 218] on button "SUBMIT" at bounding box center [352, 222] width 66 height 15
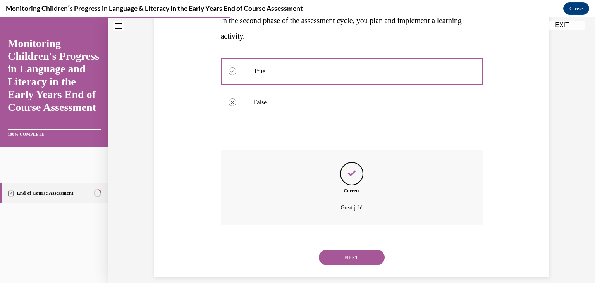
scroll to position [160, 0]
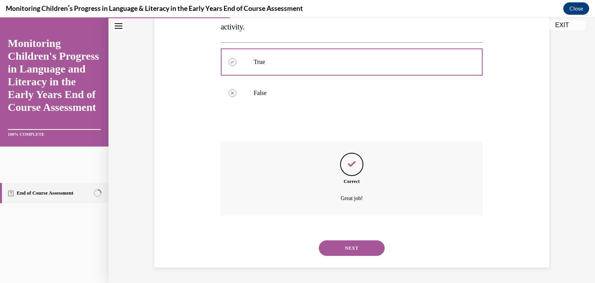
click at [353, 244] on button "NEXT" at bounding box center [352, 247] width 66 height 15
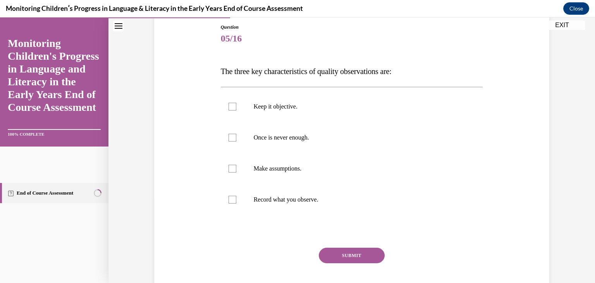
scroll to position [88, 0]
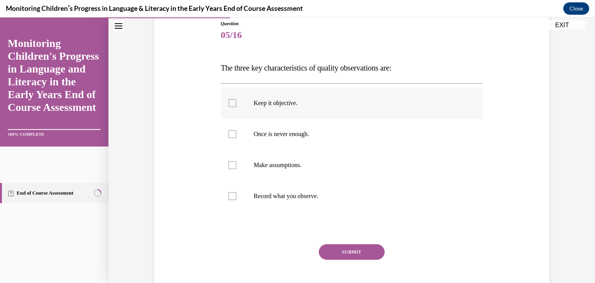
click at [228, 103] on div at bounding box center [232, 103] width 8 height 8
click at [228, 103] on input "Keep it objective." at bounding box center [232, 103] width 8 height 8
checkbox input "true"
click at [231, 132] on div at bounding box center [232, 134] width 8 height 8
click at [231, 132] on input "Once is never enough." at bounding box center [232, 134] width 8 height 8
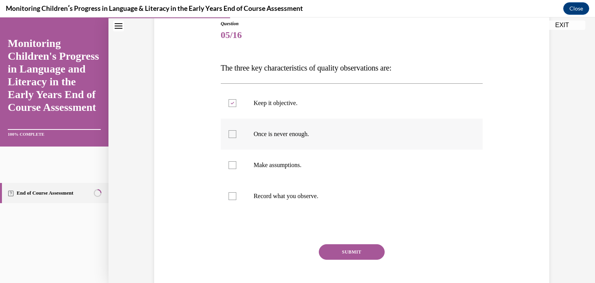
checkbox input "true"
click at [229, 194] on div at bounding box center [232, 196] width 8 height 8
click at [229, 194] on input "Record what you observe." at bounding box center [232, 196] width 8 height 8
checkbox input "true"
click at [342, 252] on button "SUBMIT" at bounding box center [352, 251] width 66 height 15
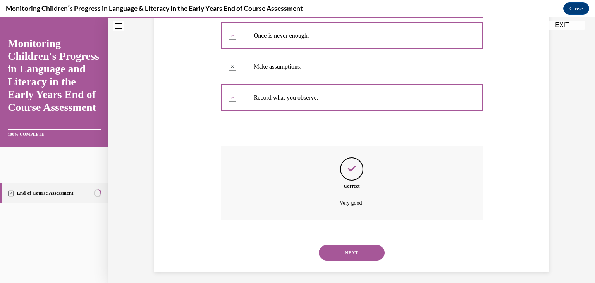
scroll to position [191, 0]
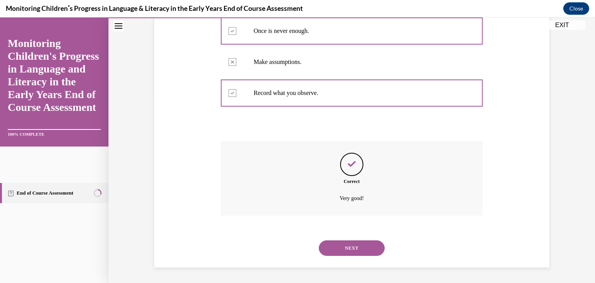
click at [353, 243] on button "NEXT" at bounding box center [352, 247] width 66 height 15
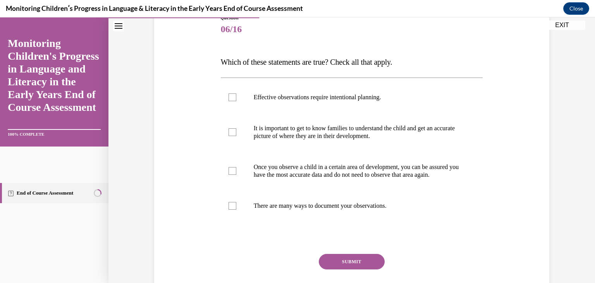
scroll to position [98, 0]
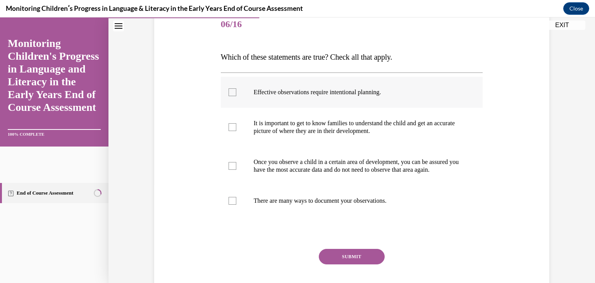
click at [231, 92] on div at bounding box center [232, 92] width 8 height 8
click at [231, 92] on input "Effective observations require intentional planning." at bounding box center [232, 92] width 8 height 8
checkbox input "true"
click at [230, 124] on div at bounding box center [232, 127] width 8 height 8
click at [230, 124] on input "It is important to get to know families to understand the child and get an accu…" at bounding box center [232, 127] width 8 height 8
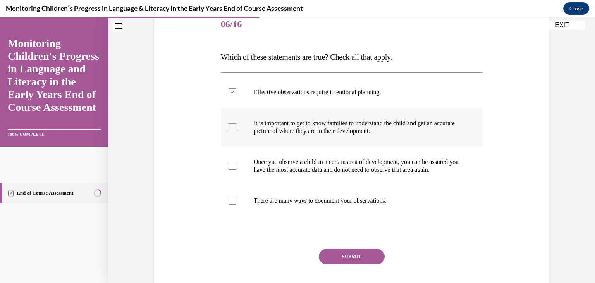
checkbox input "true"
click at [229, 204] on div at bounding box center [232, 201] width 8 height 8
click at [229, 204] on input "There are many ways to document your observations." at bounding box center [232, 201] width 8 height 8
checkbox input "true"
click at [356, 262] on button "SUBMIT" at bounding box center [352, 256] width 66 height 15
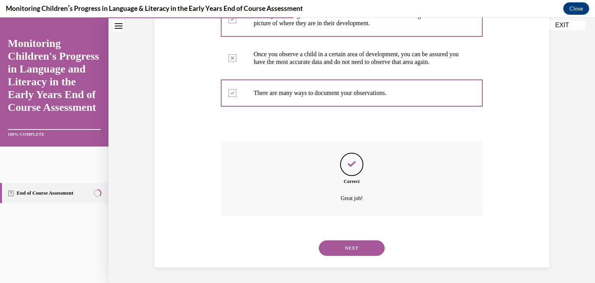
scroll to position [214, 0]
click at [351, 246] on button "NEXT" at bounding box center [352, 247] width 66 height 15
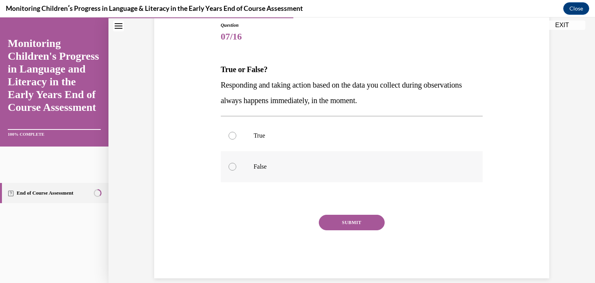
click at [228, 163] on div at bounding box center [232, 167] width 8 height 8
click at [228, 163] on input "False" at bounding box center [232, 167] width 8 height 8
radio input "true"
click at [327, 218] on button "SUBMIT" at bounding box center [352, 222] width 66 height 15
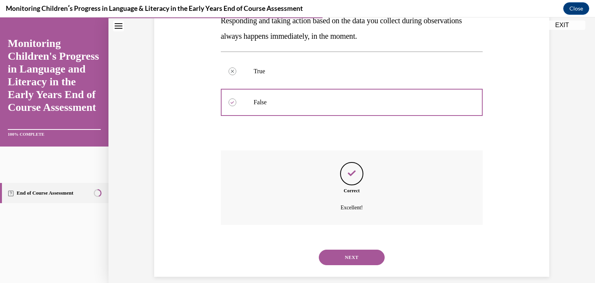
scroll to position [160, 0]
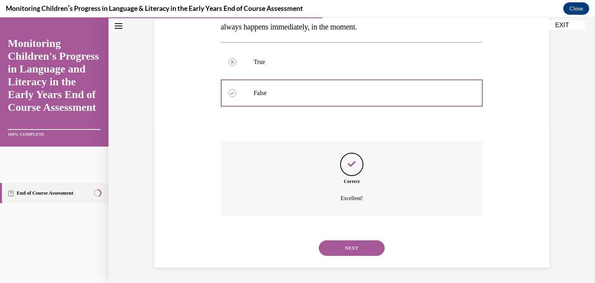
click at [341, 246] on button "NEXT" at bounding box center [352, 247] width 66 height 15
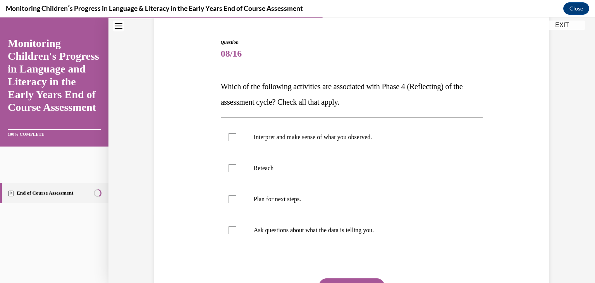
scroll to position [72, 0]
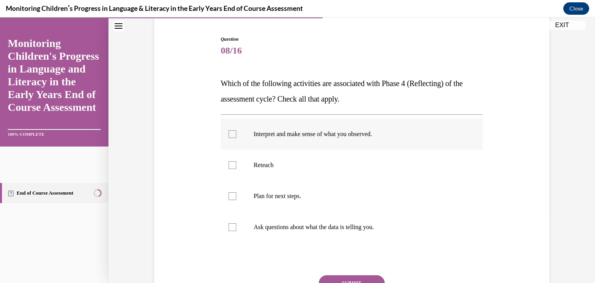
click at [232, 134] on div at bounding box center [232, 134] width 8 height 8
click at [232, 134] on input "Interpret and make sense of what you observed." at bounding box center [232, 134] width 8 height 8
checkbox input "true"
click at [228, 225] on div at bounding box center [232, 227] width 8 height 8
click at [228, 225] on input "Ask questions about what the data is telling you." at bounding box center [232, 227] width 8 height 8
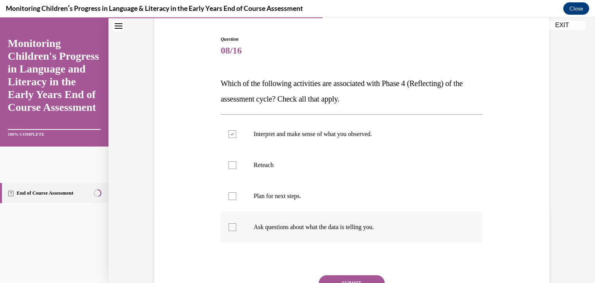
checkbox input "true"
click at [341, 278] on button "SUBMIT" at bounding box center [352, 282] width 66 height 15
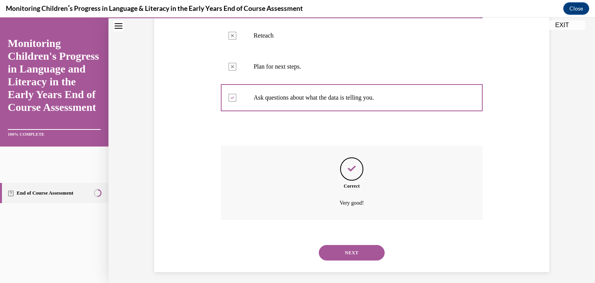
scroll to position [206, 0]
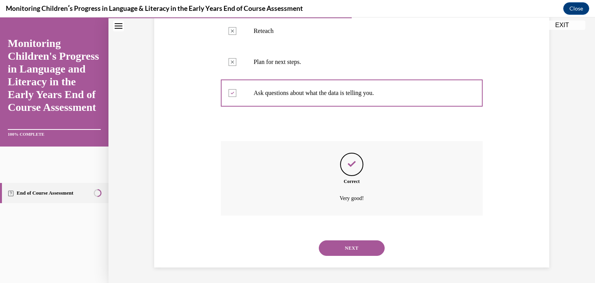
click at [353, 244] on button "NEXT" at bounding box center [352, 247] width 66 height 15
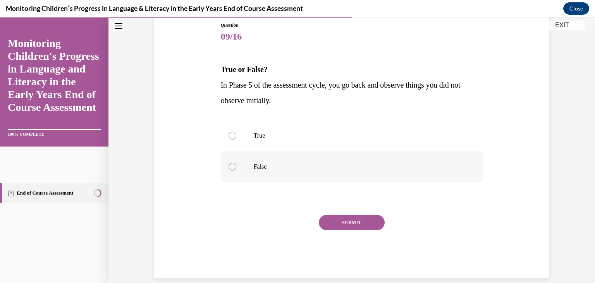
click at [228, 165] on div at bounding box center [232, 167] width 8 height 8
click at [228, 165] on input "False" at bounding box center [232, 167] width 8 height 8
radio input "true"
click at [345, 223] on button "SUBMIT" at bounding box center [352, 222] width 66 height 15
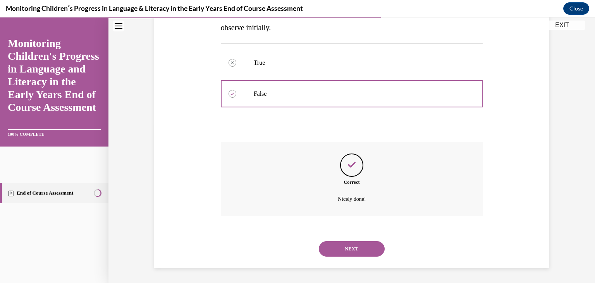
scroll to position [160, 0]
click at [347, 247] on button "NEXT" at bounding box center [352, 247] width 66 height 15
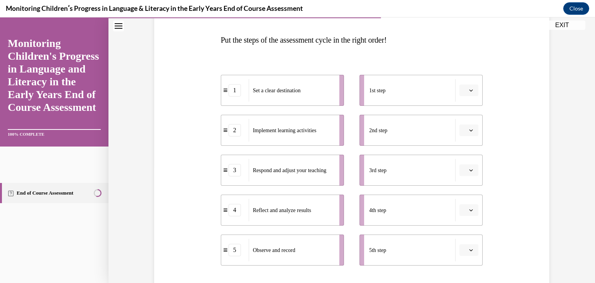
scroll to position [122, 0]
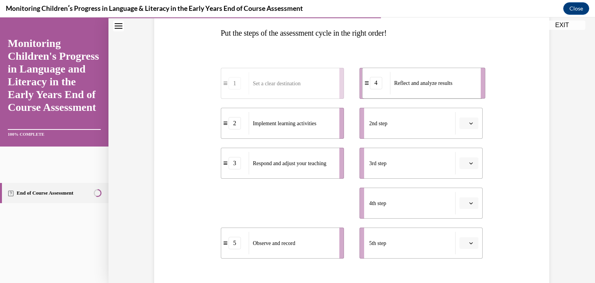
drag, startPoint x: 256, startPoint y: 206, endPoint x: 398, endPoint y: 86, distance: 185.5
click at [398, 86] on span "Reflect and analyze results" at bounding box center [423, 83] width 58 height 8
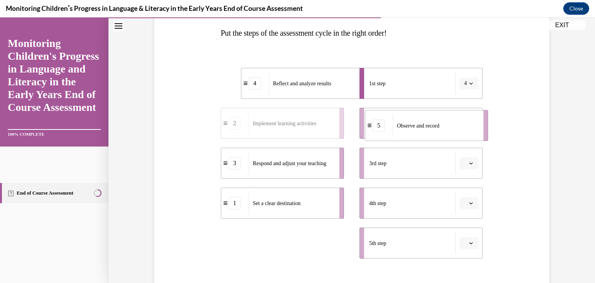
drag, startPoint x: 256, startPoint y: 248, endPoint x: 400, endPoint y: 131, distance: 185.8
click at [400, 131] on div "Observe and record" at bounding box center [436, 125] width 86 height 22
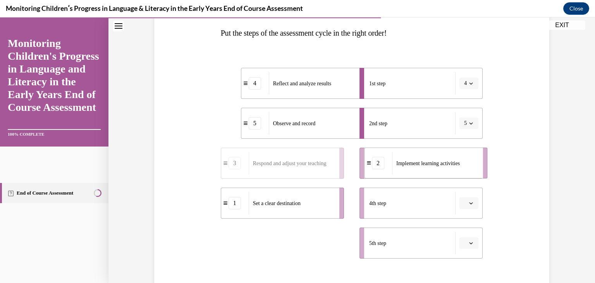
drag, startPoint x: 260, startPoint y: 249, endPoint x: 404, endPoint y: 169, distance: 164.3
click at [404, 169] on div "Implement learning activities" at bounding box center [435, 163] width 86 height 22
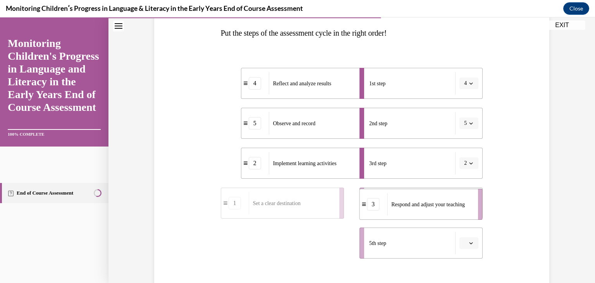
drag, startPoint x: 285, startPoint y: 248, endPoint x: 424, endPoint y: 209, distance: 144.1
click at [424, 209] on div "Respond and adjust your teaching" at bounding box center [430, 204] width 86 height 22
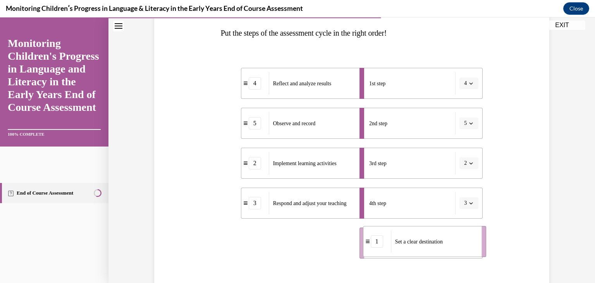
drag, startPoint x: 311, startPoint y: 245, endPoint x: 452, endPoint y: 244, distance: 141.4
click at [453, 244] on div "Set a clear destination" at bounding box center [434, 241] width 86 height 22
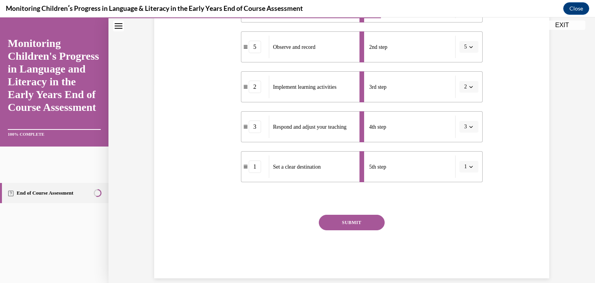
scroll to position [210, 0]
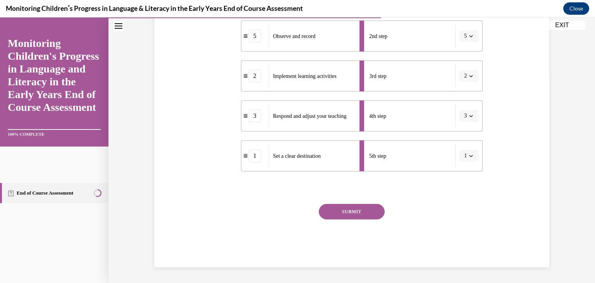
click at [358, 213] on button "SUBMIT" at bounding box center [352, 211] width 66 height 15
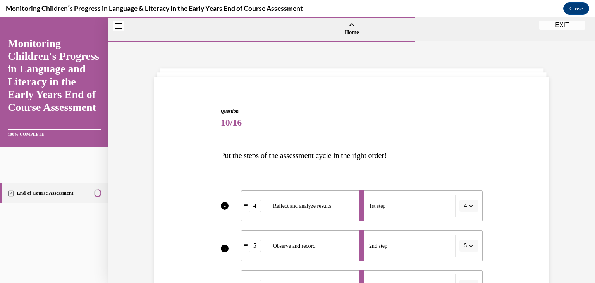
scroll to position [282, 0]
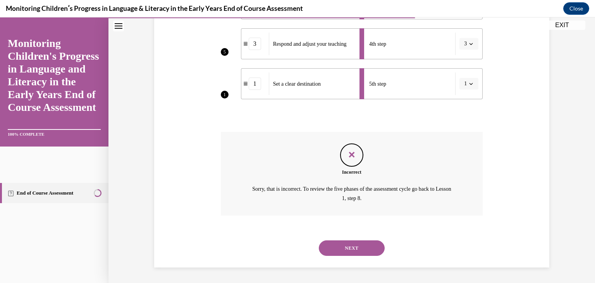
click at [356, 245] on button "NEXT" at bounding box center [352, 247] width 66 height 15
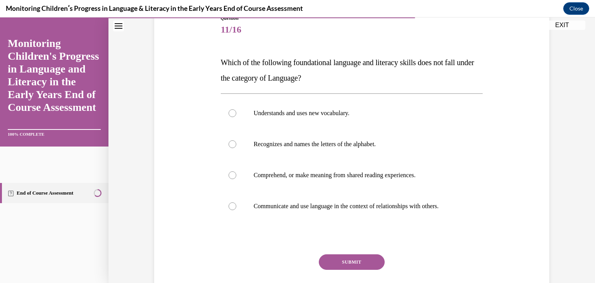
scroll to position [90, 0]
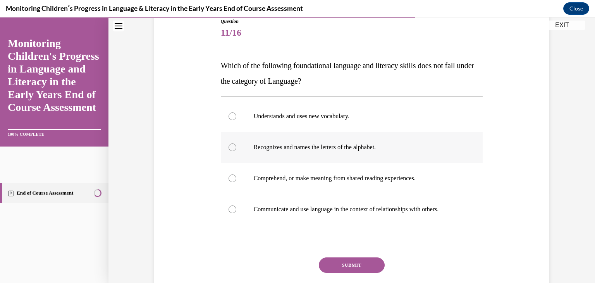
click at [230, 147] on div at bounding box center [232, 147] width 8 height 8
click at [230, 147] on input "Recognizes and names the letters of the alphabet." at bounding box center [232, 147] width 8 height 8
radio input "true"
click at [338, 261] on button "SUBMIT" at bounding box center [352, 264] width 66 height 15
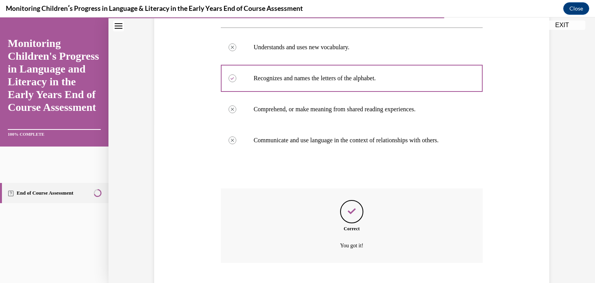
scroll to position [206, 0]
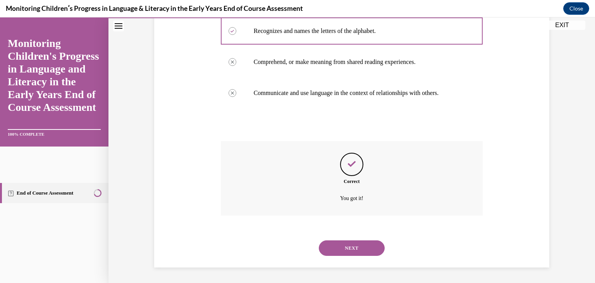
click at [342, 246] on button "NEXT" at bounding box center [352, 247] width 66 height 15
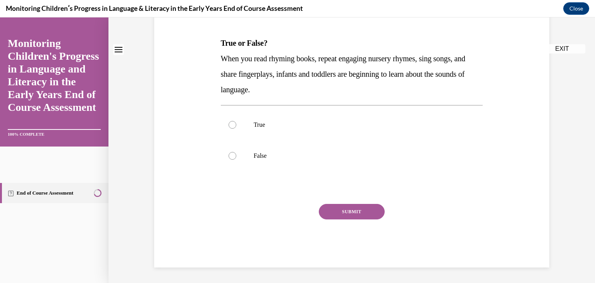
scroll to position [0, 0]
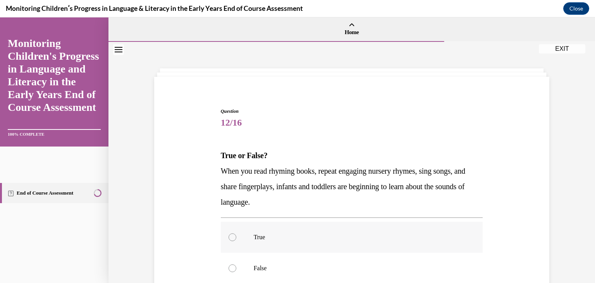
click at [230, 235] on div at bounding box center [232, 237] width 8 height 8
click at [230, 235] on input "True" at bounding box center [232, 237] width 8 height 8
radio input "true"
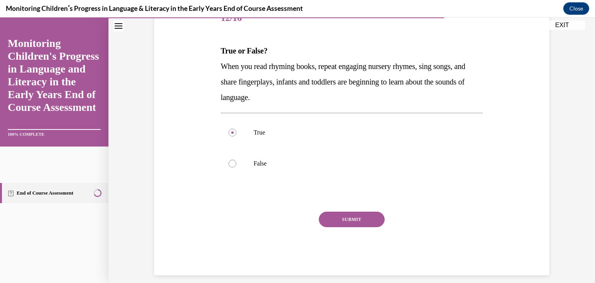
scroll to position [112, 0]
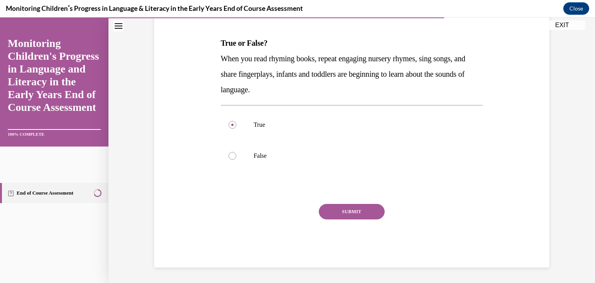
click at [352, 206] on button "SUBMIT" at bounding box center [352, 211] width 66 height 15
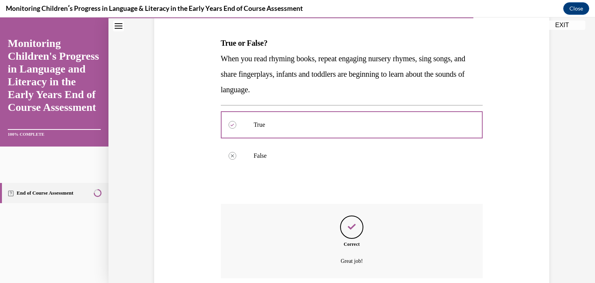
scroll to position [175, 0]
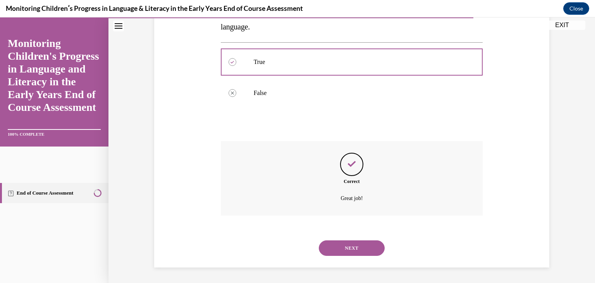
click at [352, 247] on button "NEXT" at bounding box center [352, 247] width 66 height 15
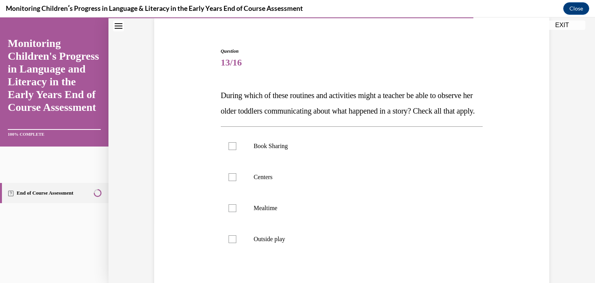
scroll to position [62, 0]
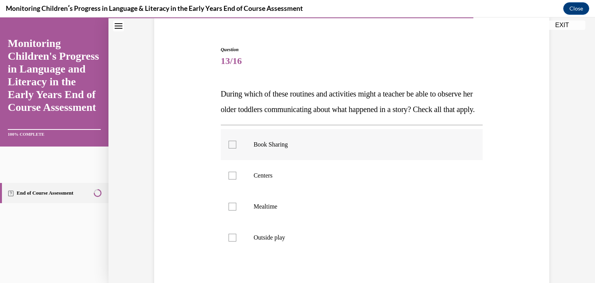
click at [228, 148] on div at bounding box center [232, 145] width 8 height 8
click at [228, 148] on input "Book Sharing" at bounding box center [232, 145] width 8 height 8
checkbox input "true"
click at [231, 179] on div at bounding box center [232, 176] width 8 height 8
click at [231, 179] on input "Centers" at bounding box center [232, 176] width 8 height 8
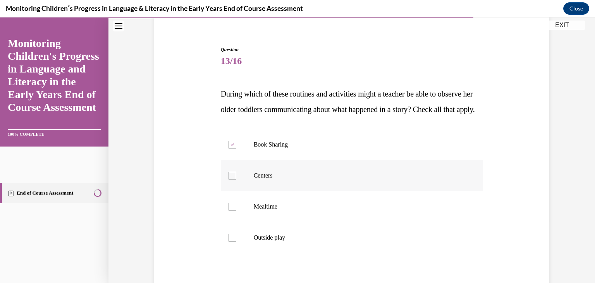
checkbox input "true"
click at [228, 210] on div at bounding box center [232, 207] width 8 height 8
click at [228, 210] on input "Mealtime" at bounding box center [232, 207] width 8 height 8
checkbox input "true"
click at [229, 241] on div at bounding box center [232, 238] width 8 height 8
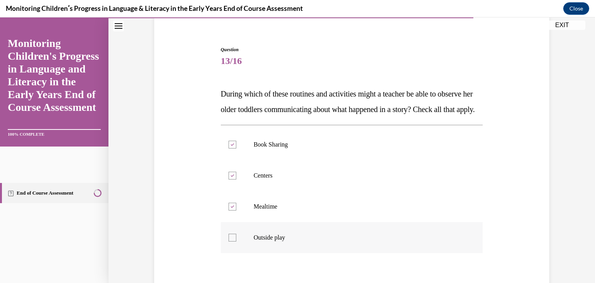
click at [229, 241] on input "Outside play" at bounding box center [232, 238] width 8 height 8
checkbox input "true"
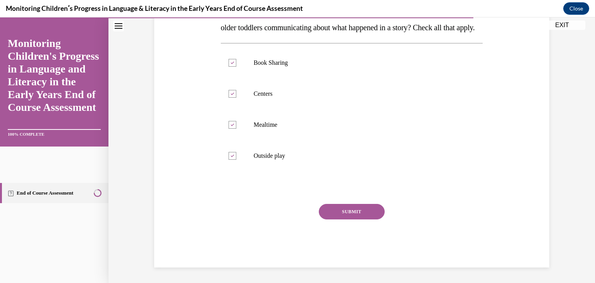
click at [342, 211] on button "SUBMIT" at bounding box center [352, 211] width 66 height 15
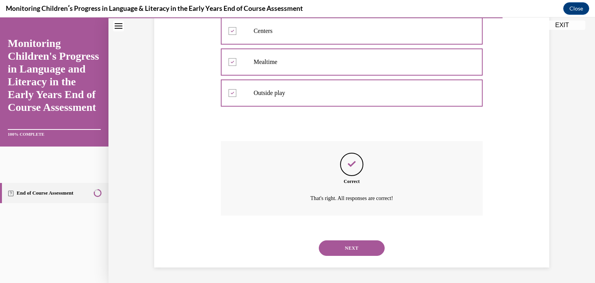
scroll to position [222, 0]
click at [352, 246] on button "NEXT" at bounding box center [352, 247] width 66 height 15
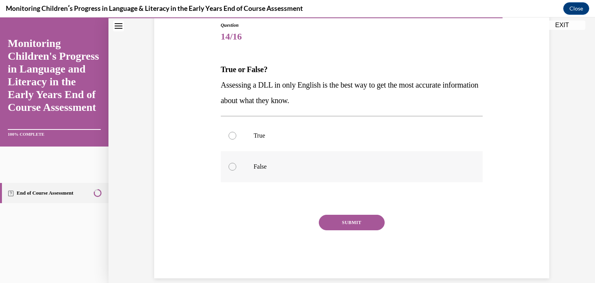
click at [230, 167] on div at bounding box center [232, 167] width 8 height 8
click at [230, 167] on input "False" at bounding box center [232, 167] width 8 height 8
radio input "true"
click at [355, 220] on button "SUBMIT" at bounding box center [352, 222] width 66 height 15
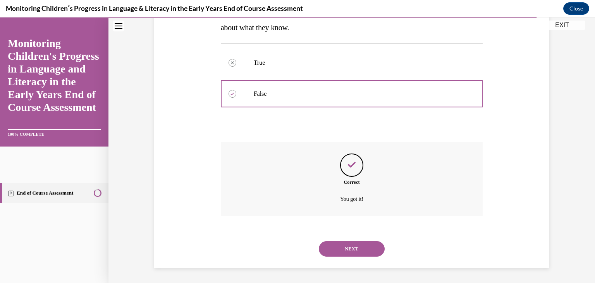
scroll to position [160, 0]
click at [345, 244] on button "NEXT" at bounding box center [352, 247] width 66 height 15
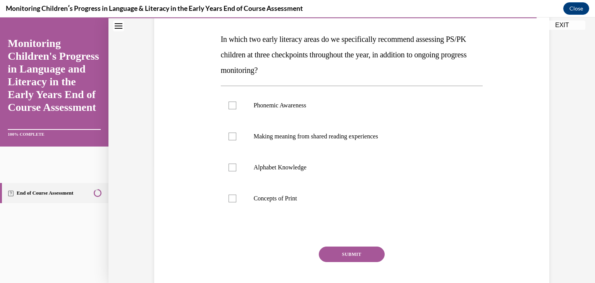
scroll to position [119, 0]
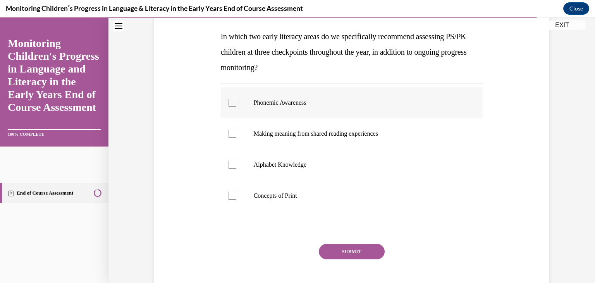
click at [229, 101] on div at bounding box center [232, 103] width 8 height 8
click at [229, 101] on input "Phonemic Awareness" at bounding box center [232, 103] width 8 height 8
checkbox input "true"
click at [228, 163] on div at bounding box center [232, 165] width 8 height 8
click at [228, 163] on input "Alphabet Knowledge" at bounding box center [232, 165] width 8 height 8
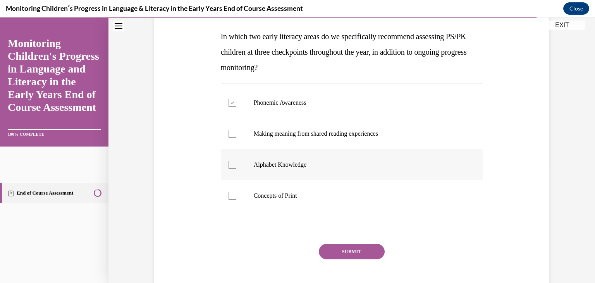
checkbox input "true"
click at [342, 248] on button "SUBMIT" at bounding box center [352, 251] width 66 height 15
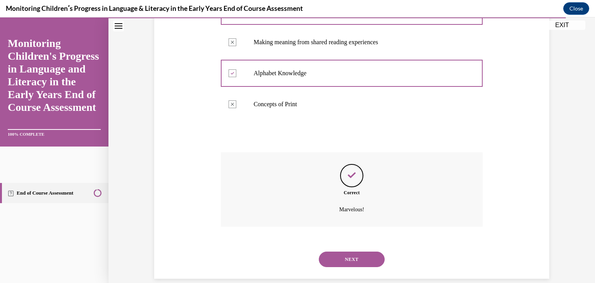
scroll to position [222, 0]
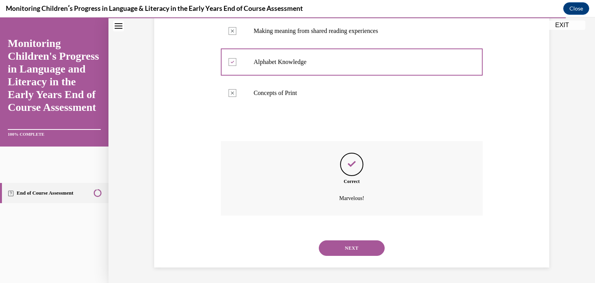
click at [352, 244] on button "NEXT" at bounding box center [352, 247] width 66 height 15
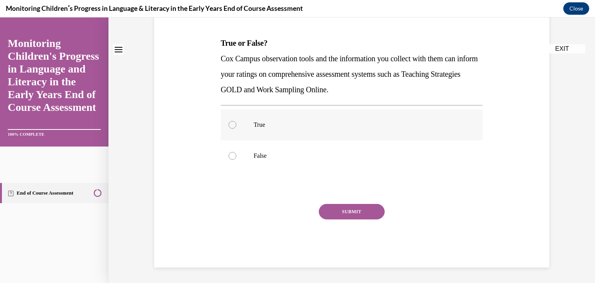
scroll to position [0, 0]
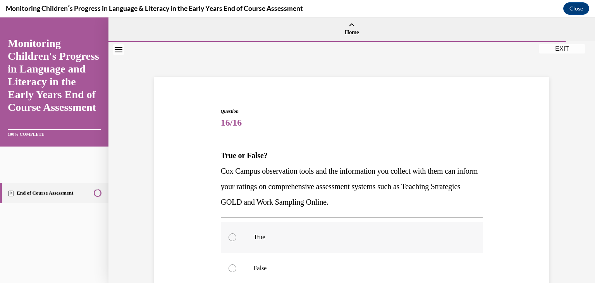
click at [228, 235] on div at bounding box center [232, 237] width 8 height 8
click at [228, 235] on input "True" at bounding box center [232, 237] width 8 height 8
radio input "true"
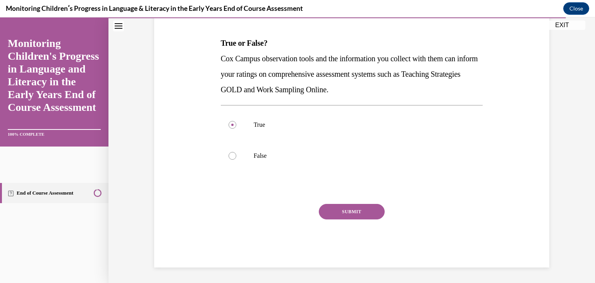
click at [343, 207] on button "SUBMIT" at bounding box center [352, 211] width 66 height 15
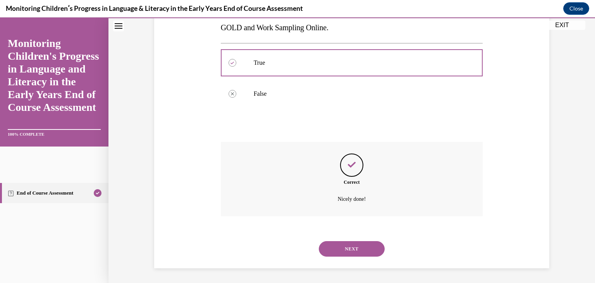
scroll to position [175, 0]
click at [358, 245] on button "NEXT" at bounding box center [352, 247] width 66 height 15
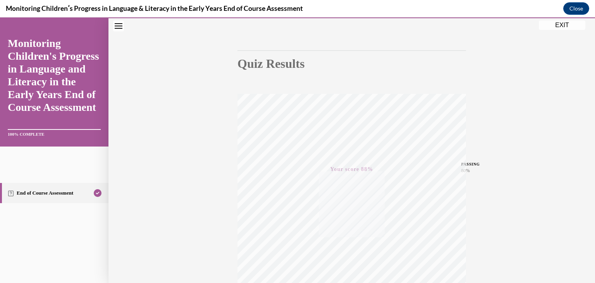
scroll to position [57, 0]
click at [558, 23] on button "EXIT" at bounding box center [562, 25] width 46 height 9
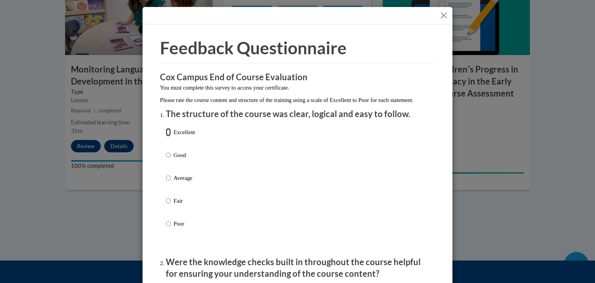
click at [166, 136] on input "Excellent" at bounding box center [168, 132] width 5 height 9
radio input "true"
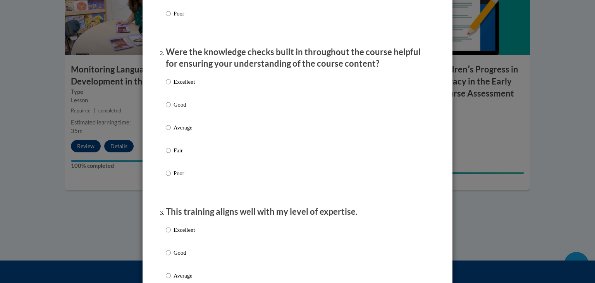
scroll to position [225, 0]
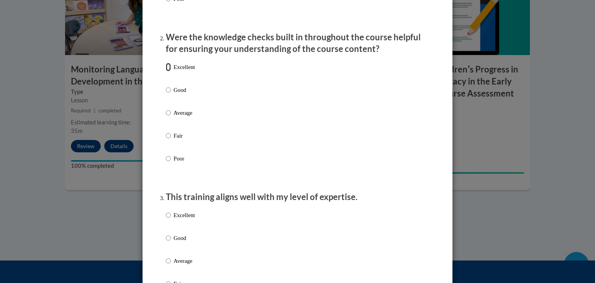
click at [166, 71] on input "Excellent" at bounding box center [168, 67] width 5 height 9
radio input "true"
click at [166, 219] on input "Excellent" at bounding box center [168, 215] width 5 height 9
radio input "true"
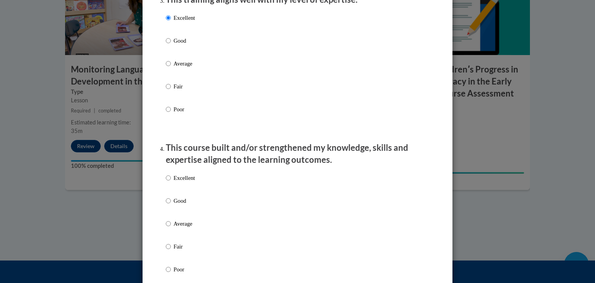
scroll to position [479, 0]
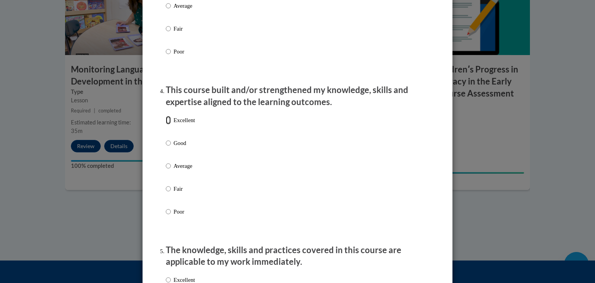
click at [166, 124] on input "Excellent" at bounding box center [168, 120] width 5 height 9
radio input "true"
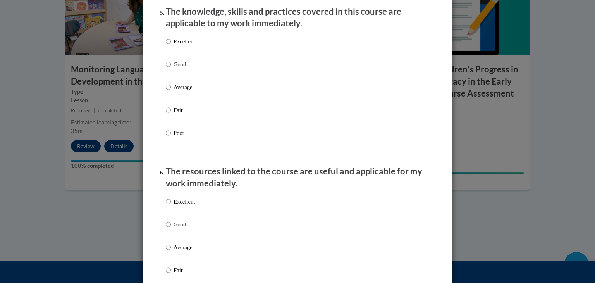
scroll to position [727, 0]
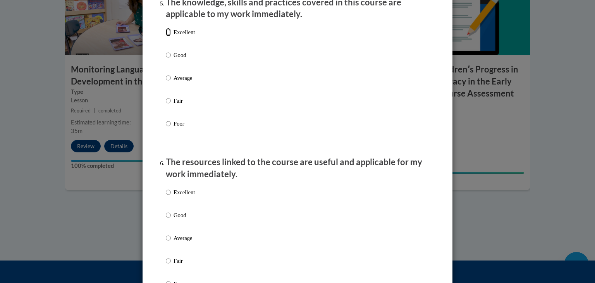
click at [166, 36] on input "Excellent" at bounding box center [168, 32] width 5 height 9
radio input "true"
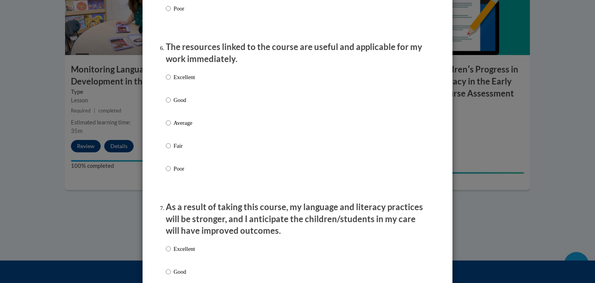
scroll to position [846, 0]
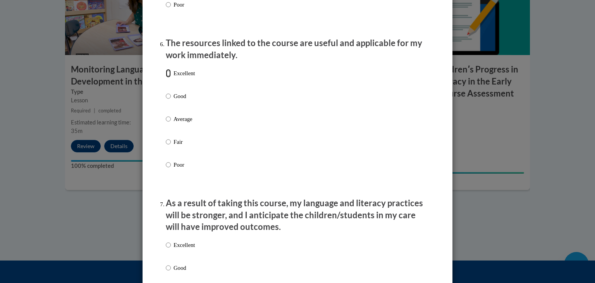
click at [166, 77] on input "Excellent" at bounding box center [168, 73] width 5 height 9
radio input "true"
click at [167, 249] on input "Excellent" at bounding box center [168, 245] width 5 height 9
radio input "true"
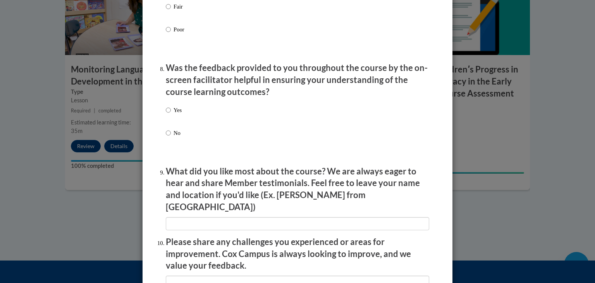
scroll to position [1160, 0]
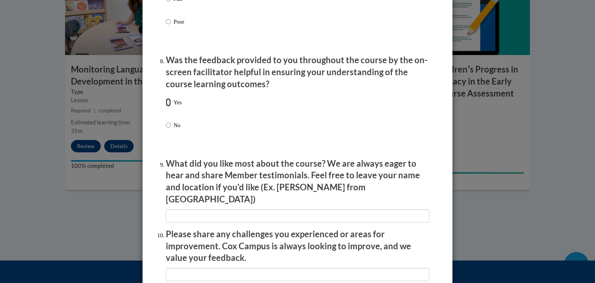
drag, startPoint x: 165, startPoint y: 109, endPoint x: 163, endPoint y: 129, distance: 19.9
click at [166, 107] on input "Yes" at bounding box center [168, 102] width 5 height 9
radio input "true"
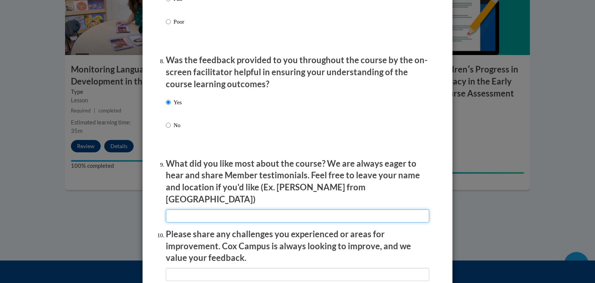
drag, startPoint x: 203, startPoint y: 213, endPoint x: 200, endPoint y: 209, distance: 5.4
click at [203, 213] on input "textbox" at bounding box center [297, 215] width 263 height 13
type input "Maria from ohio"
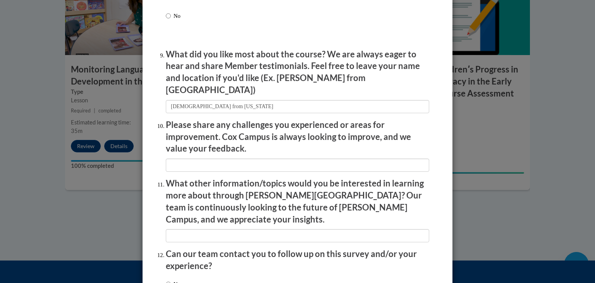
scroll to position [1283, 0]
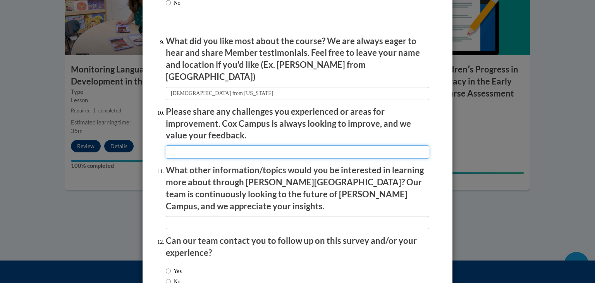
click at [203, 151] on input "textbox" at bounding box center [297, 151] width 263 height 13
type input "excellence"
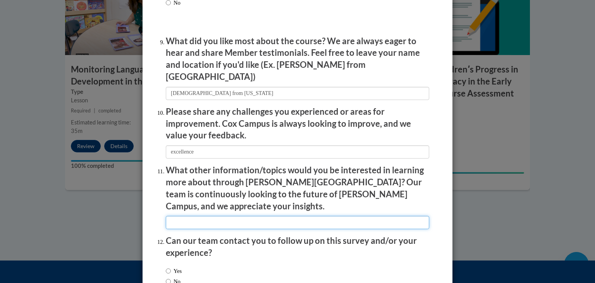
click at [213, 216] on input "textbox" at bounding box center [297, 222] width 263 height 13
type input "n/a"
click at [166, 266] on input "Yes" at bounding box center [168, 270] width 5 height 9
radio input "true"
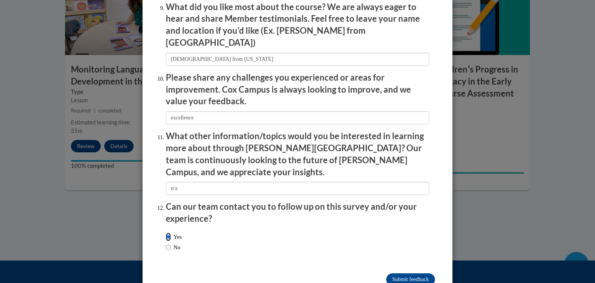
scroll to position [1330, 0]
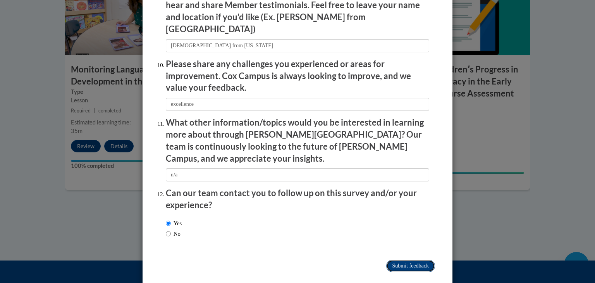
click at [417, 259] on input "Submit feedback" at bounding box center [410, 265] width 49 height 12
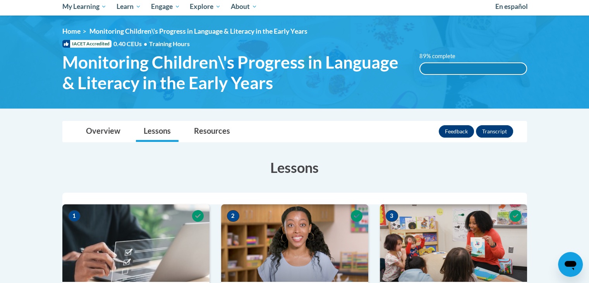
scroll to position [0, 0]
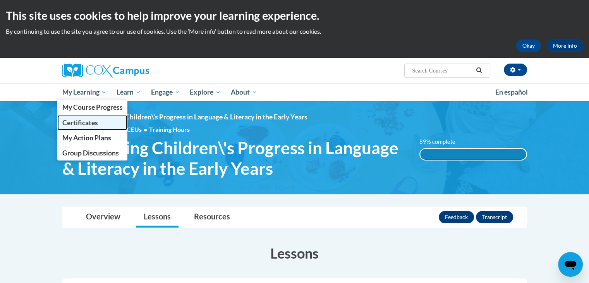
click at [96, 122] on span "Certificates" at bounding box center [80, 123] width 36 height 8
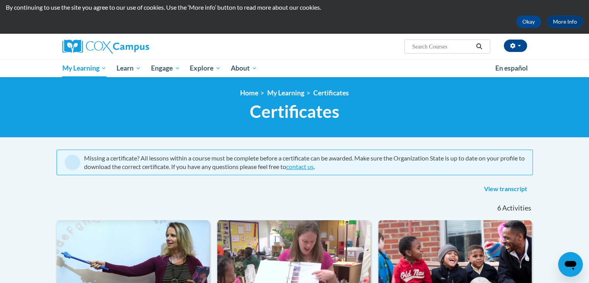
scroll to position [23, 0]
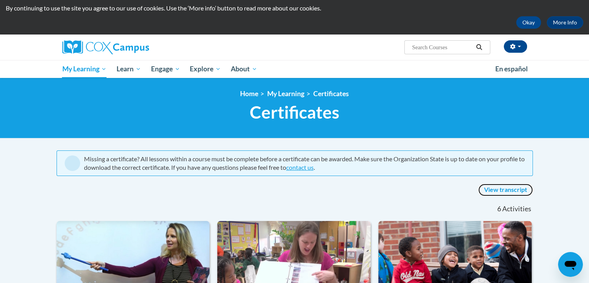
click at [507, 187] on link "View transcript" at bounding box center [505, 190] width 55 height 12
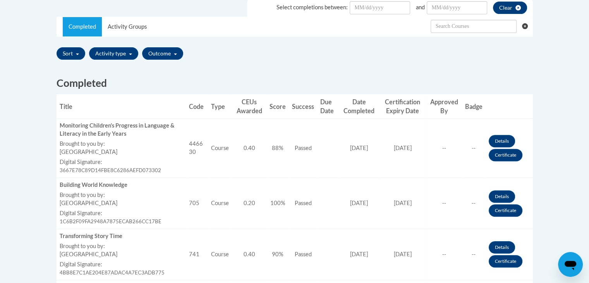
scroll to position [230, 0]
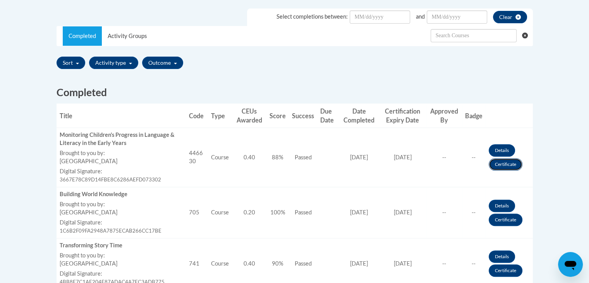
click at [505, 163] on link "Certificate" at bounding box center [506, 164] width 34 height 12
